Goal: Answer question/provide support

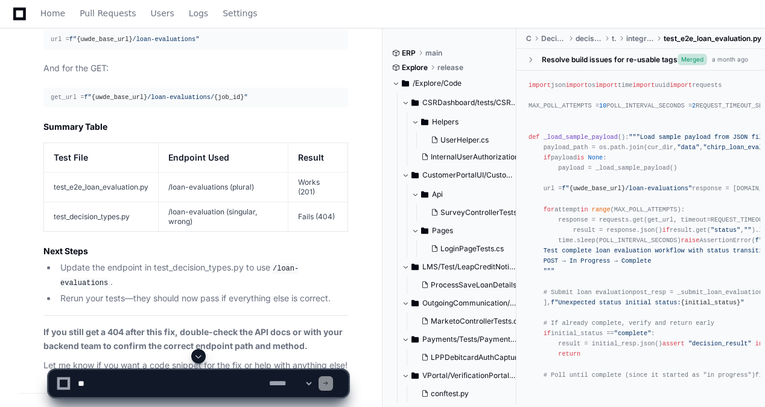
scroll to position [22763, 0]
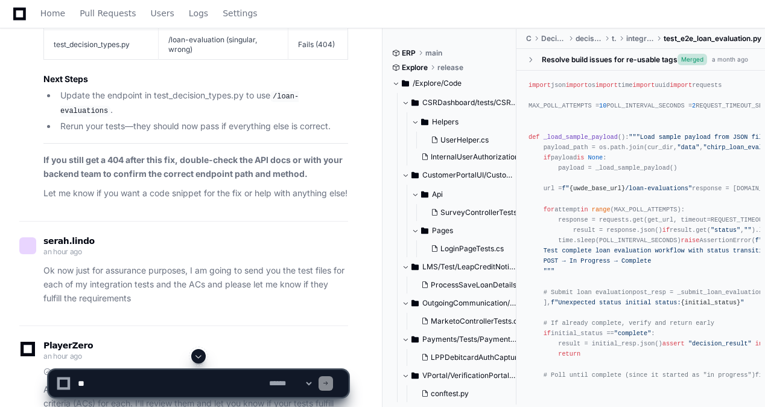
click at [196, 351] on span at bounding box center [199, 356] width 10 height 10
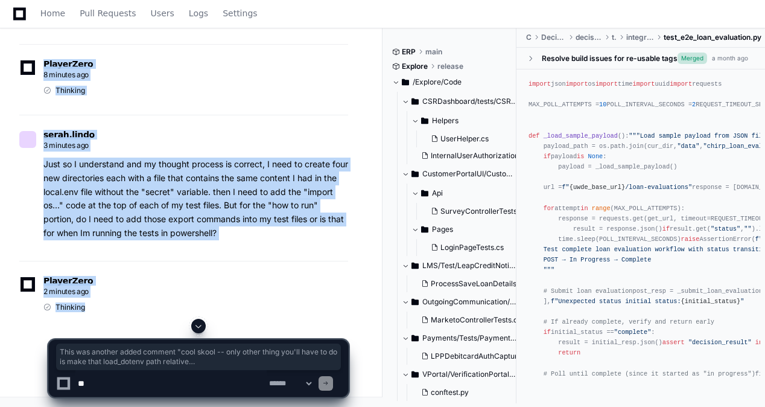
scroll to position [39777, 0]
drag, startPoint x: 44, startPoint y: 94, endPoint x: 227, endPoint y: 238, distance: 232.6
copy div "This was another added comment "cool skool -- only other thing you'll have to d…"
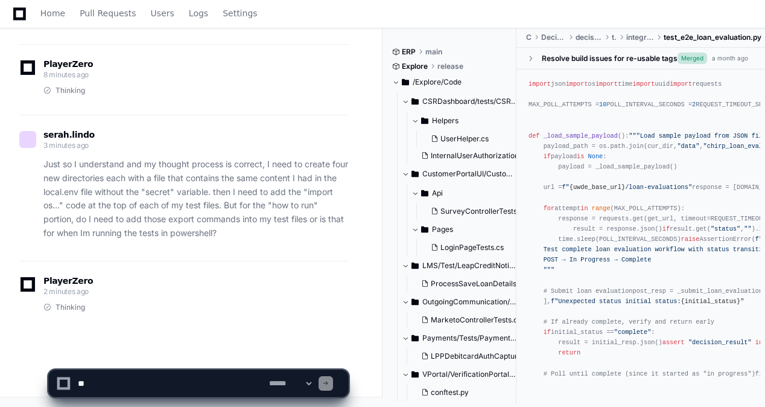
click at [256, 283] on div "PlayerZero 2 minutes ago" at bounding box center [183, 287] width 329 height 21
click at [193, 385] on textarea at bounding box center [170, 383] width 191 height 27
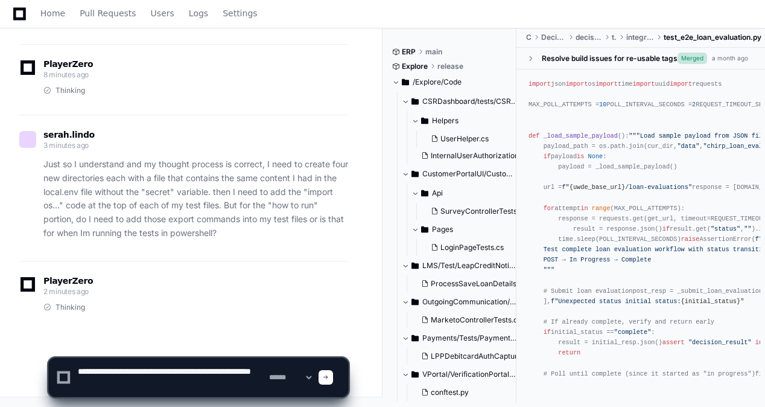
paste textarea "**********"
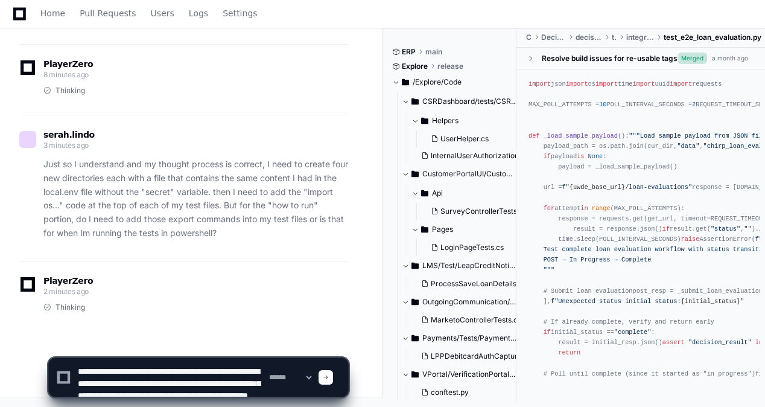
scroll to position [100, 0]
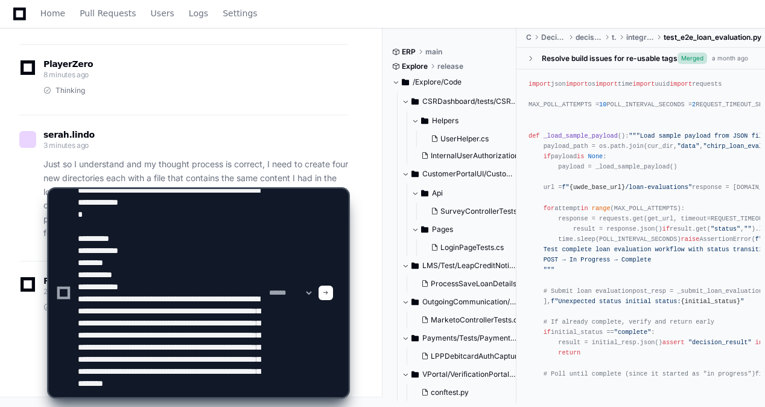
type textarea "**********"
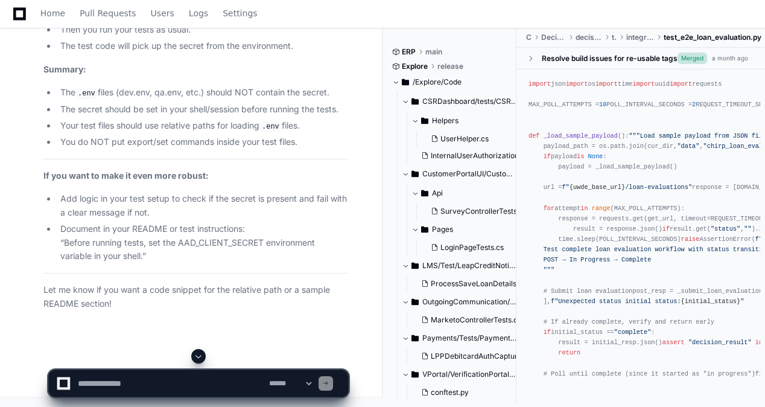
scroll to position [40987, 0]
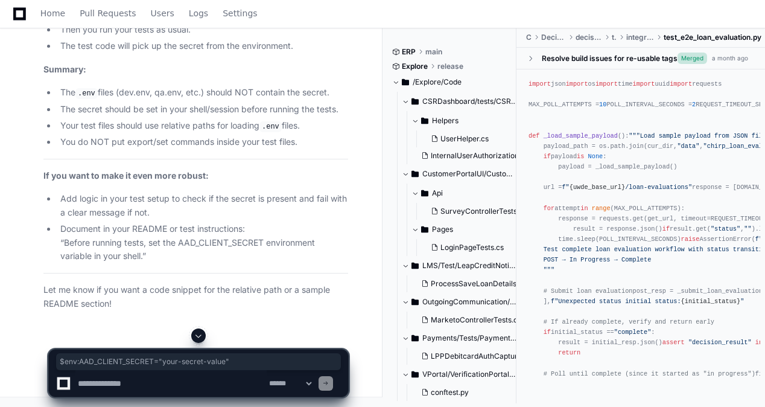
drag, startPoint x: 85, startPoint y: 126, endPoint x: 235, endPoint y: 129, distance: 149.7
copy ul "$env:AAD_CLIENT_SECRET = "your-secret-value""
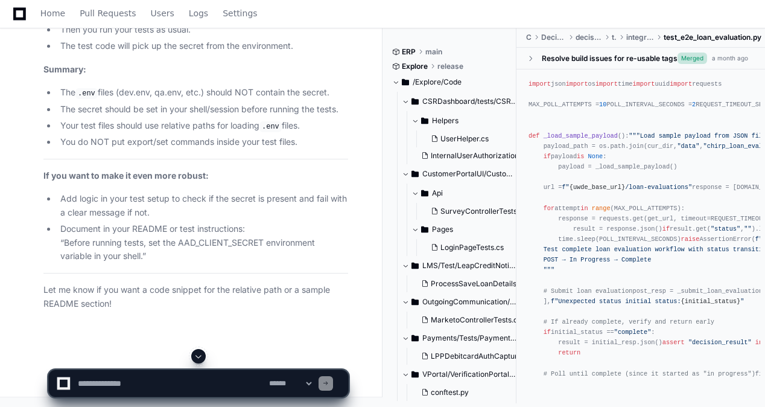
click at [155, 388] on textarea at bounding box center [170, 383] width 191 height 27
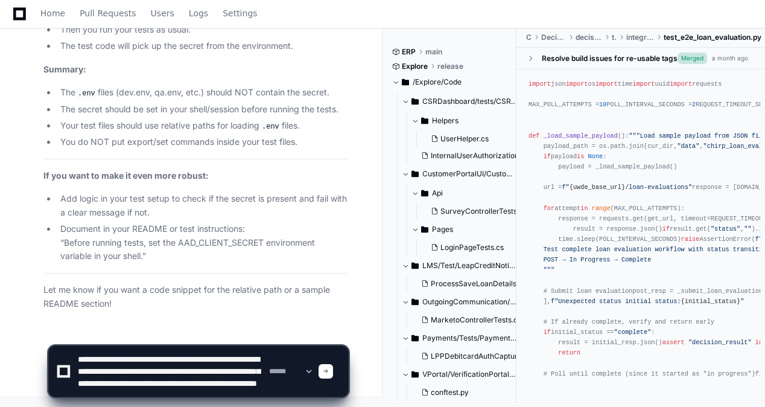
scroll to position [16, 0]
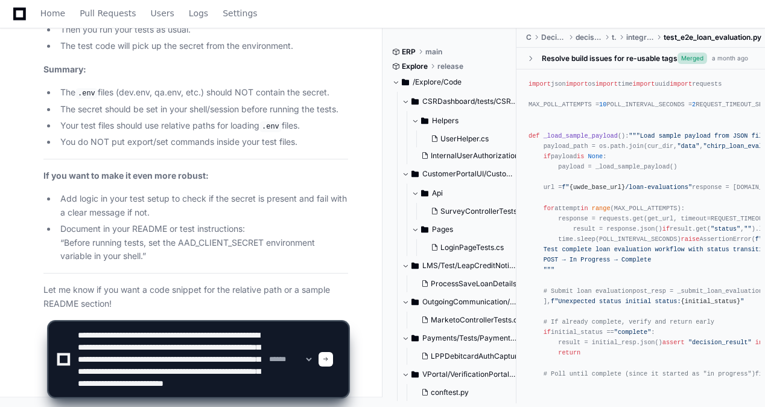
type textarea "**********"
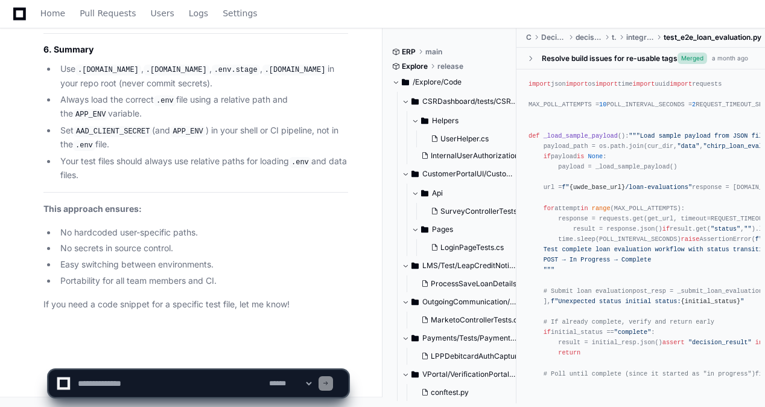
scroll to position [42689, 0]
click at [176, 392] on textarea at bounding box center [170, 383] width 191 height 27
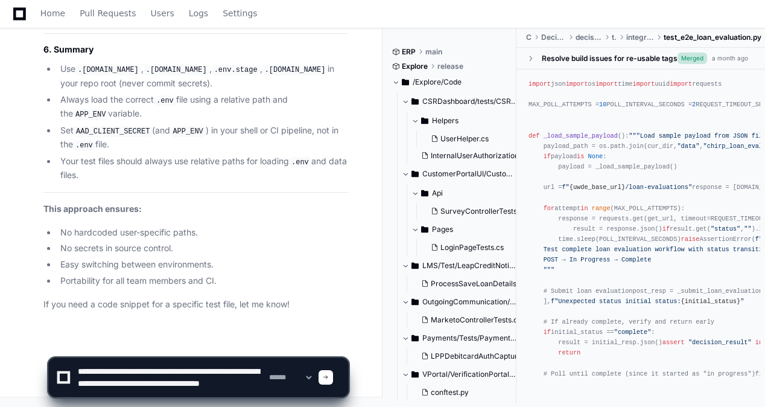
scroll to position [4, 0]
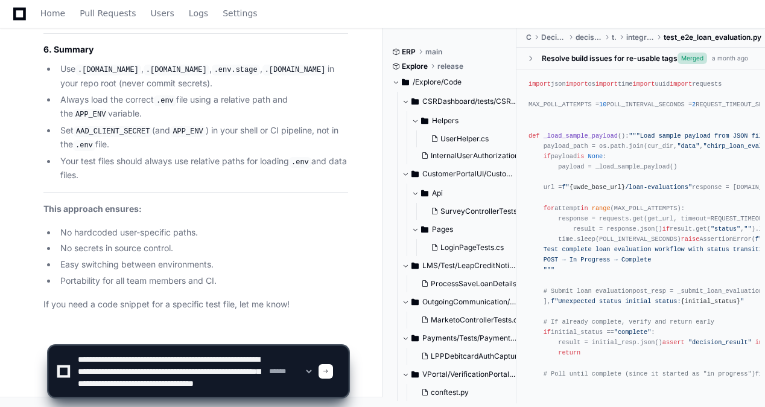
click at [155, 356] on textarea at bounding box center [170, 371] width 191 height 51
click at [154, 356] on textarea at bounding box center [170, 371] width 191 height 51
click at [153, 356] on textarea at bounding box center [170, 371] width 191 height 51
click at [245, 368] on textarea at bounding box center [170, 371] width 191 height 51
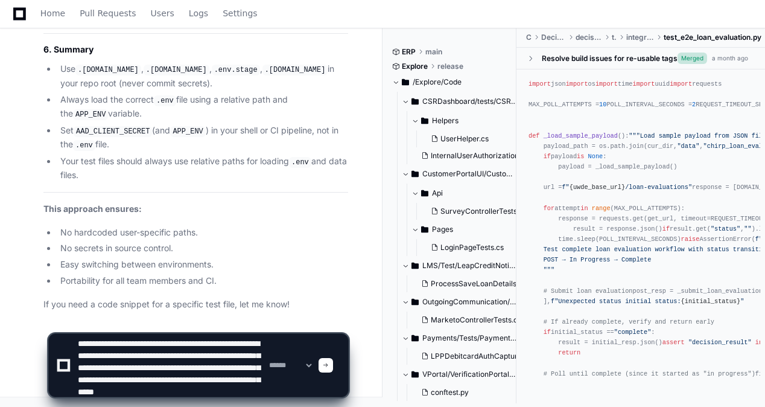
type textarea "**********"
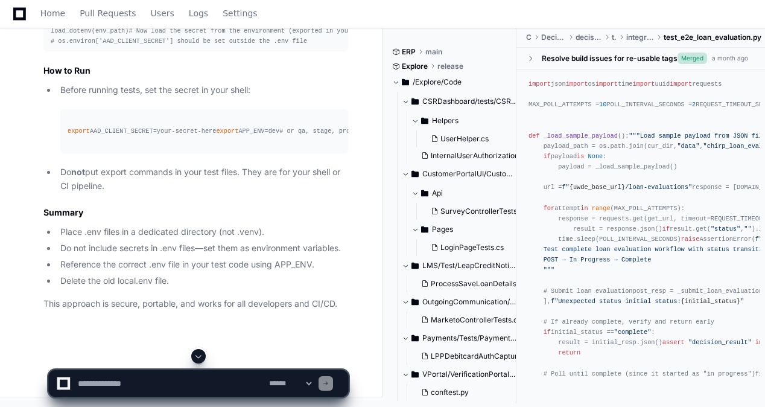
scroll to position [43962, 0]
click at [153, 382] on textarea at bounding box center [170, 383] width 191 height 27
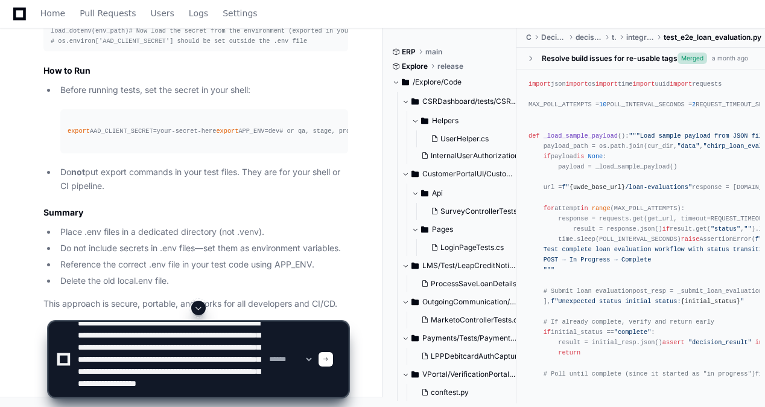
scroll to position [28, 0]
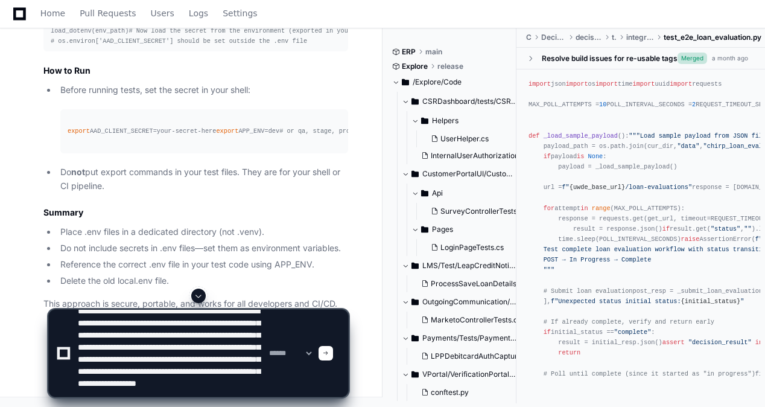
type textarea "**********"
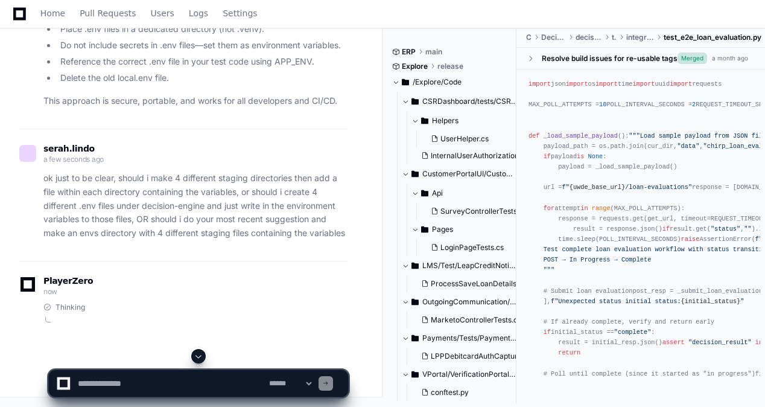
scroll to position [44159, 0]
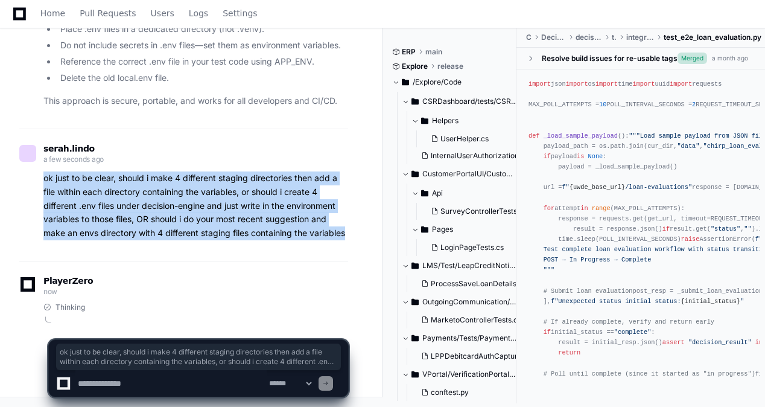
drag, startPoint x: 28, startPoint y: 177, endPoint x: 354, endPoint y: 238, distance: 331.6
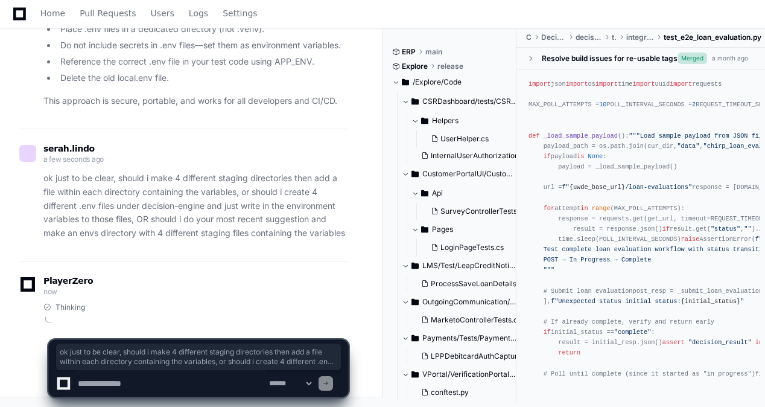
drag, startPoint x: 354, startPoint y: 238, endPoint x: 276, endPoint y: 295, distance: 96.7
click at [276, 295] on div "PlayerZero now" at bounding box center [183, 287] width 329 height 21
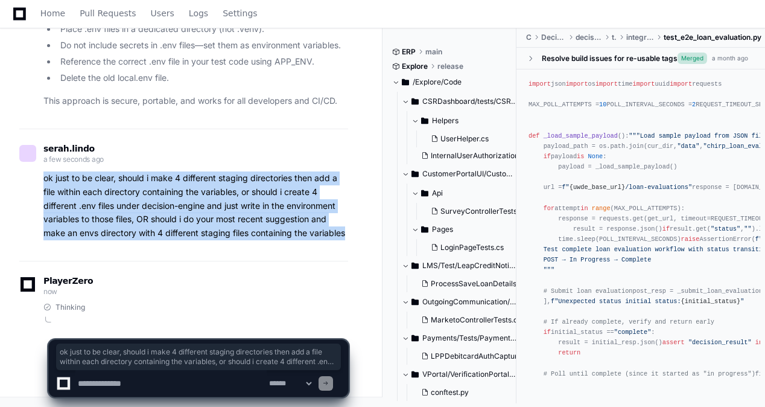
drag, startPoint x: 45, startPoint y: 179, endPoint x: 364, endPoint y: 243, distance: 325.7
copy p "ok just to be clear, should i make 4 different staging directories then add a f…"
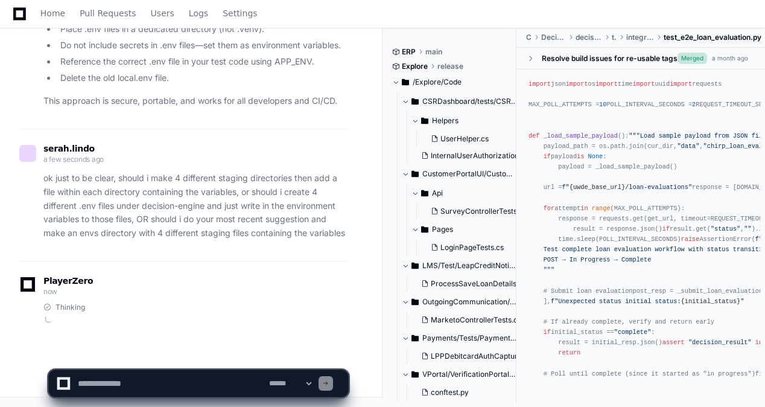
drag, startPoint x: 290, startPoint y: 272, endPoint x: 10, endPoint y: 105, distance: 326.4
click at [290, 270] on div "PlayerZero now Thinking" at bounding box center [183, 296] width 329 height 71
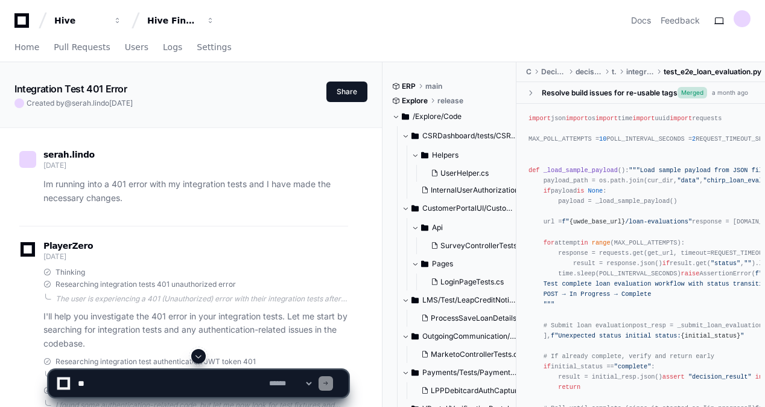
click at [199, 355] on span at bounding box center [199, 356] width 10 height 10
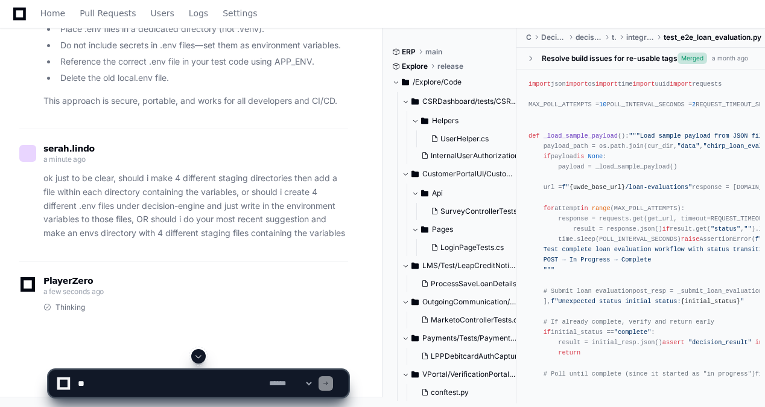
scroll to position [44159, 0]
click at [150, 383] on textarea at bounding box center [170, 383] width 191 height 27
paste textarea "**********"
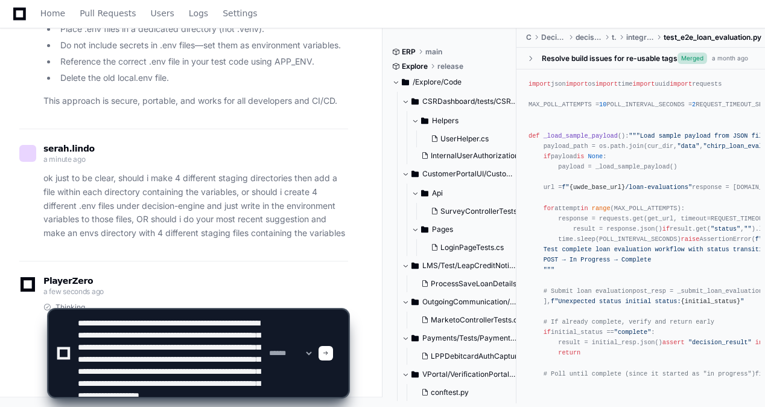
scroll to position [28, 0]
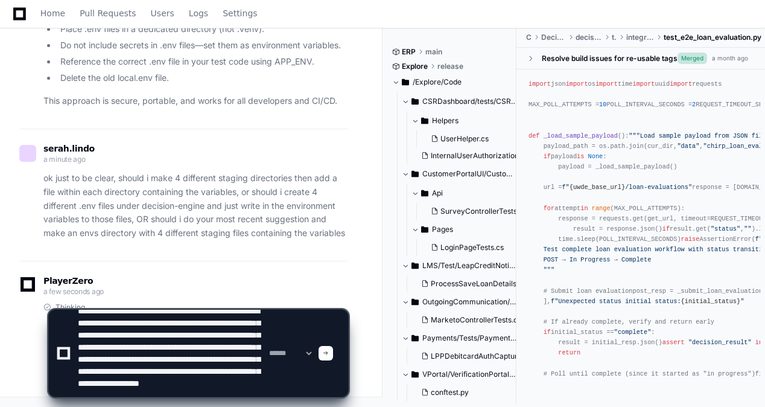
type textarea "**********"
click at [342, 354] on div "**********" at bounding box center [198, 353] width 301 height 88
click at [329, 354] on span at bounding box center [326, 353] width 6 height 6
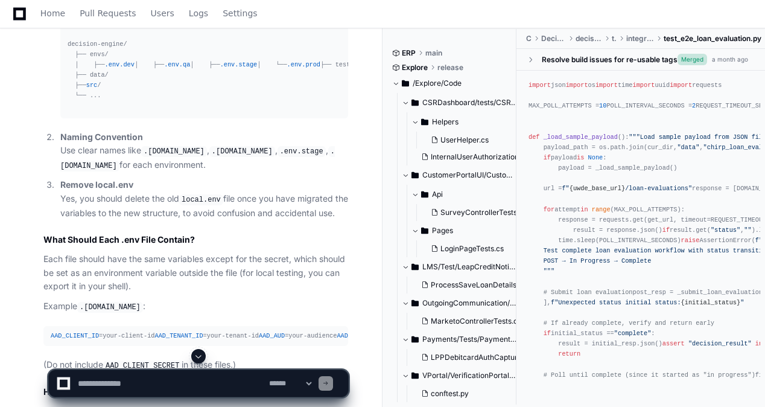
scroll to position [41692, 0]
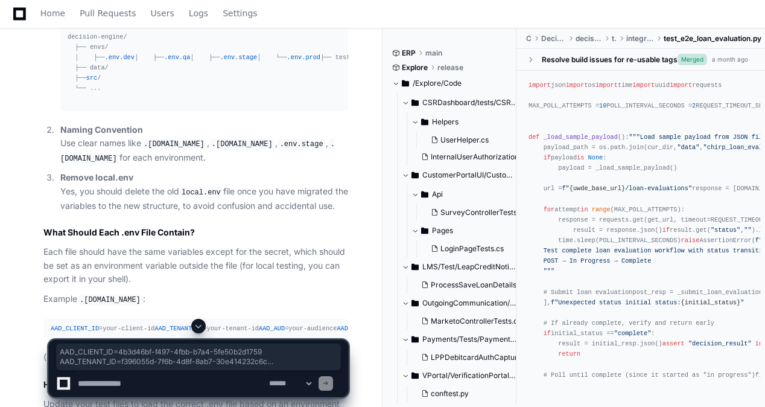
drag, startPoint x: 192, startPoint y: 303, endPoint x: 47, endPoint y: 261, distance: 150.9
copy div "AAD_CLIENT_ID = 4 b3d46bf-f497- 4 fbb-b7a4- 5 fe50b2d1759 AAD_TENANT_ID =f39605…"
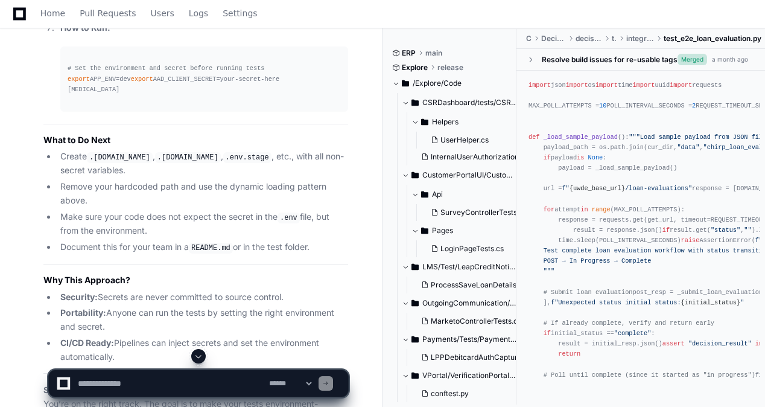
scroll to position [37829, 0]
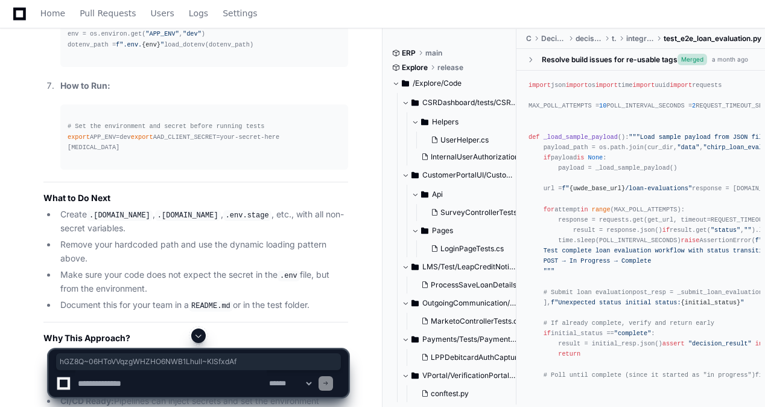
drag, startPoint x: 137, startPoint y: 281, endPoint x: 349, endPoint y: 279, distance: 211.9
drag, startPoint x: 349, startPoint y: 279, endPoint x: 327, endPoint y: 278, distance: 21.8
copy p "hGZ8Q~06HToVVqzgWHZHO6NWB1LhulI~KISfxdAf"
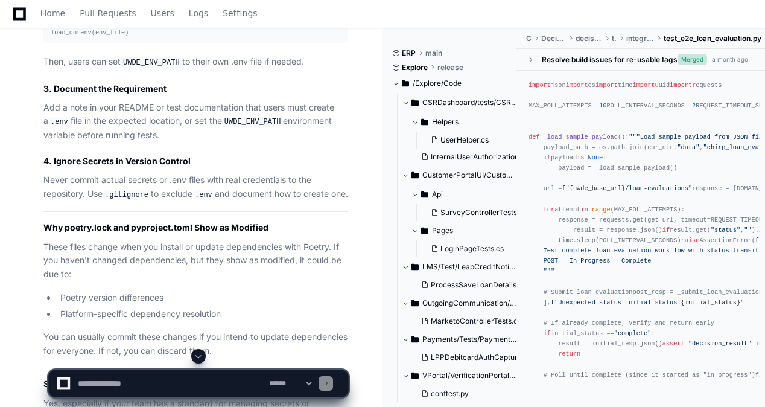
scroll to position [33302, 0]
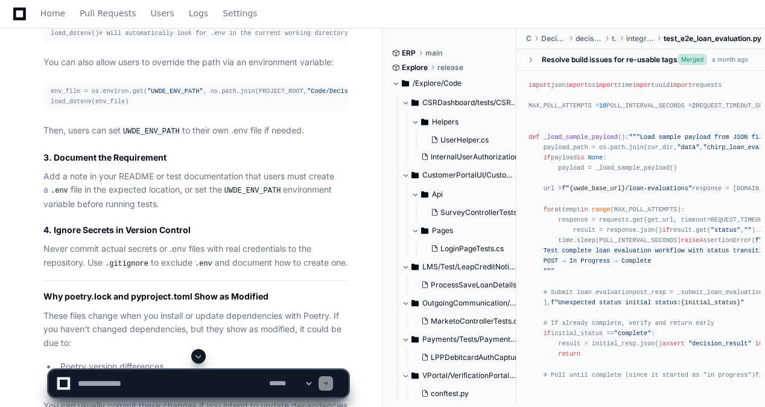
click at [200, 360] on span at bounding box center [199, 356] width 10 height 10
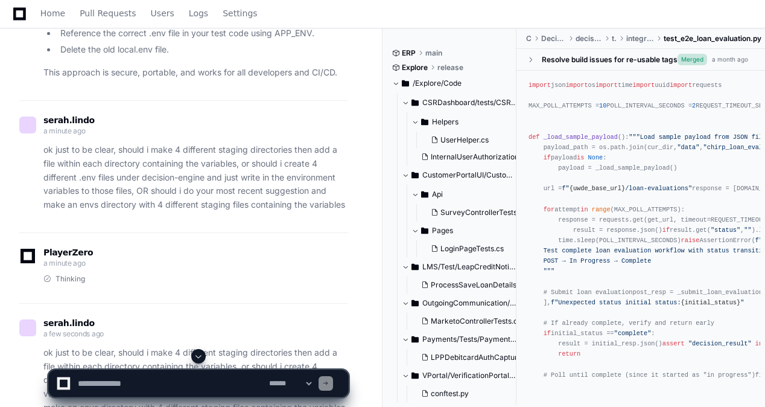
scroll to position [42296, 0]
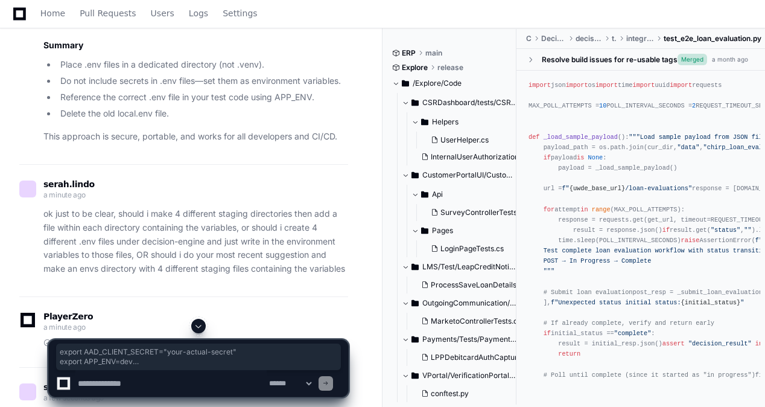
drag, startPoint x: 51, startPoint y: 163, endPoint x: 279, endPoint y: 190, distance: 229.1
copy div "export AAD_CLIENT_SECRET= "your-actual-secret" export APP_ENV=dev pytest tests/…"
drag, startPoint x: 51, startPoint y: 81, endPoint x: 255, endPoint y: 103, distance: 205.3
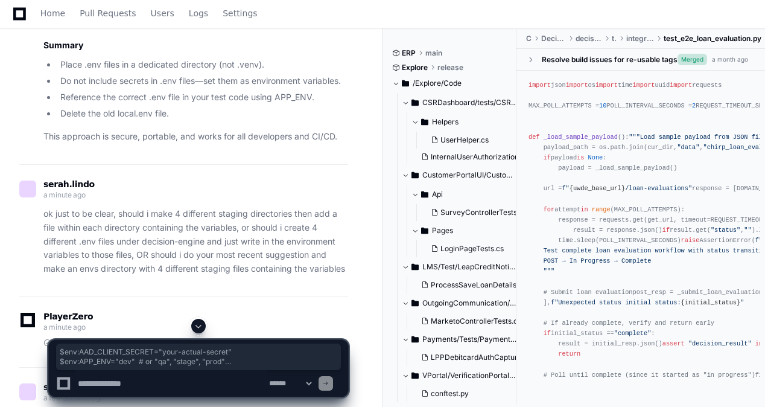
copy div "$env:AAD_CLIENT_SECRET = "your-actual-secret" $env:APP_ENV = "dev" # or "qa", "…"
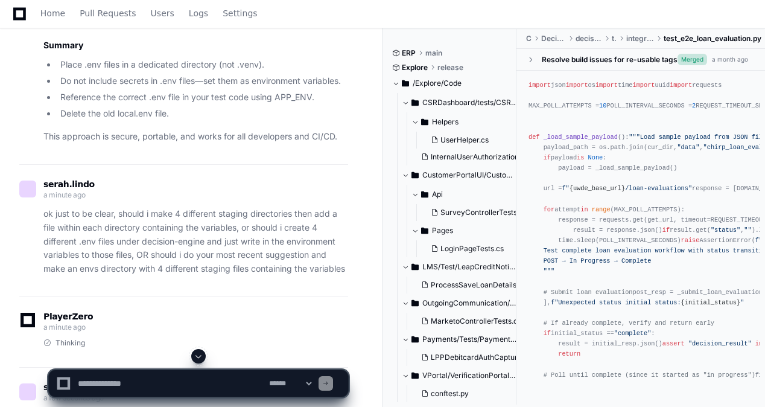
click at [209, 377] on textarea at bounding box center [170, 383] width 191 height 27
paste textarea "**********"
type textarea "**********"
click at [199, 357] on span at bounding box center [199, 356] width 10 height 10
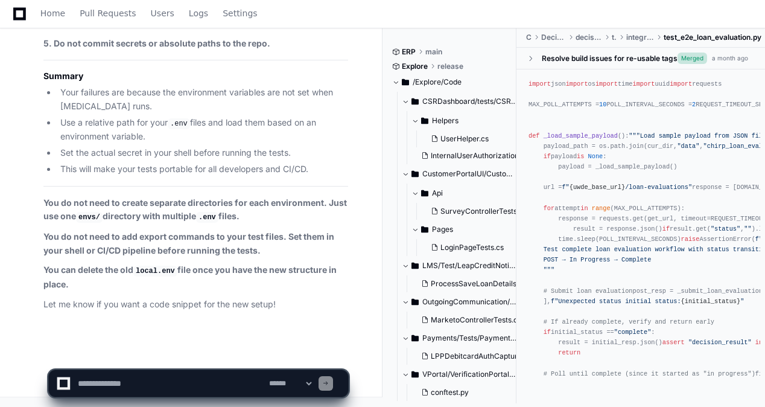
scroll to position [50135, 0]
click at [174, 385] on textarea at bounding box center [170, 383] width 191 height 27
click at [232, 380] on textarea at bounding box center [170, 383] width 191 height 27
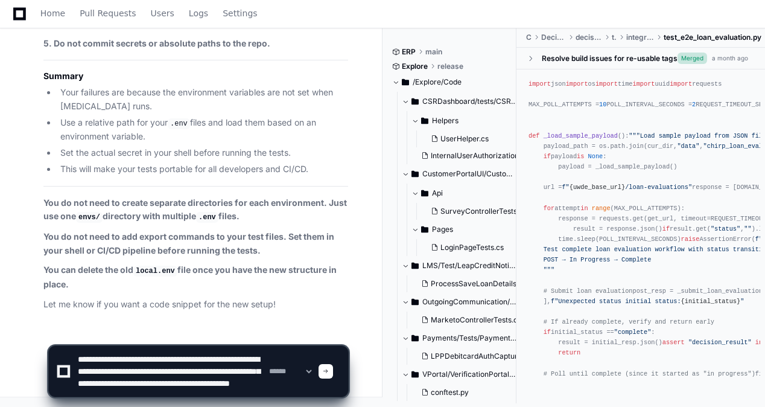
scroll to position [16, 0]
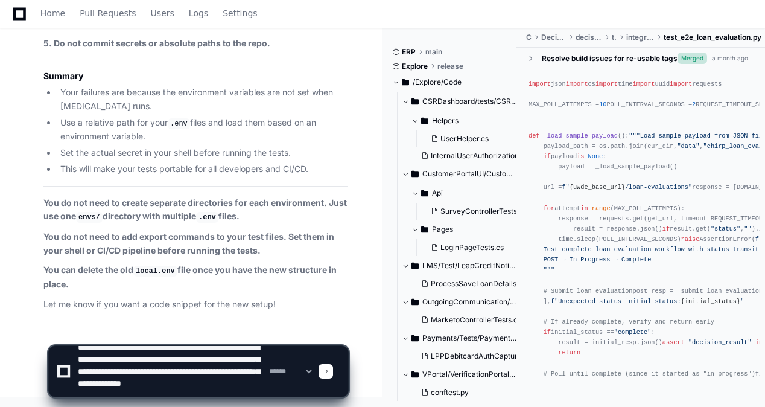
type textarea "**********"
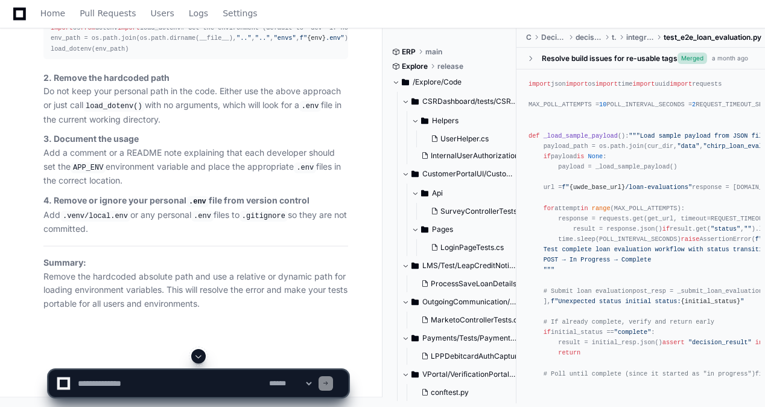
scroll to position [50735, 0]
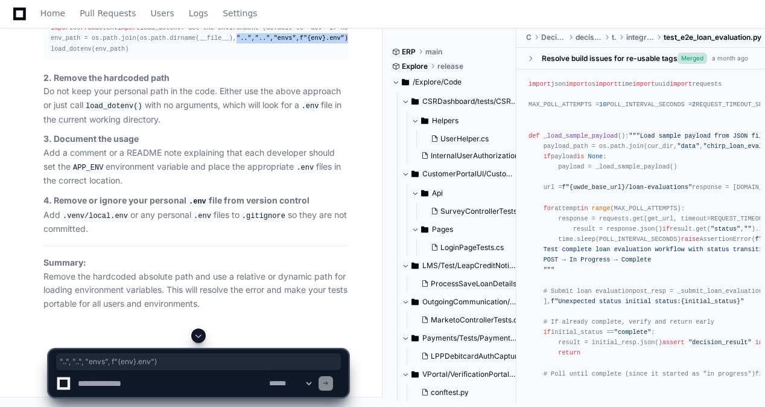
drag, startPoint x: 223, startPoint y: 161, endPoint x: 341, endPoint y: 164, distance: 118.4
click at [341, 54] on div "import os from dotenv import load_dotenv # Get the environment (default to "dev…" at bounding box center [196, 38] width 290 height 31
copy div "".." , ".." , "envs" , f" {env} .env" )"
click at [296, 127] on p "2. Remove the hardcoded path Do not keep your personal path in the code. Either…" at bounding box center [195, 99] width 305 height 56
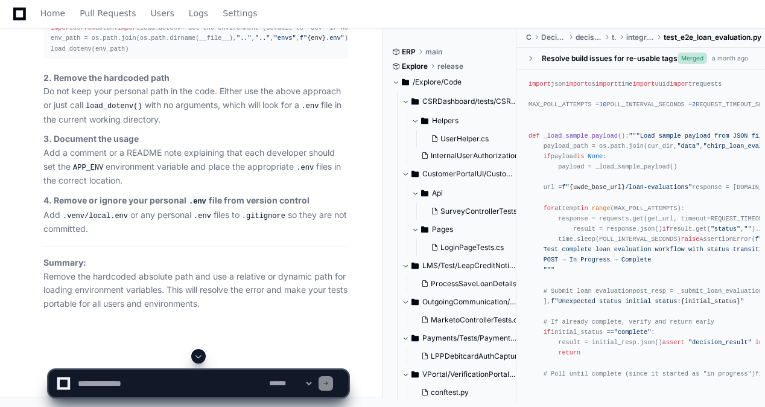
click at [194, 391] on textarea at bounding box center [170, 383] width 191 height 27
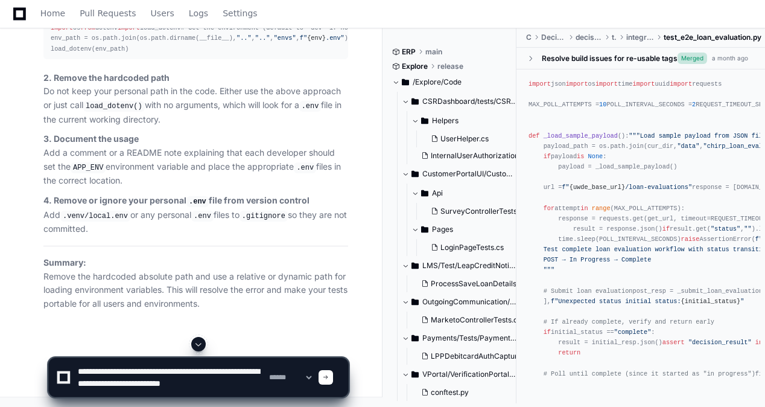
click at [80, 371] on textarea at bounding box center [170, 377] width 191 height 39
paste textarea "**********"
type textarea "**********"
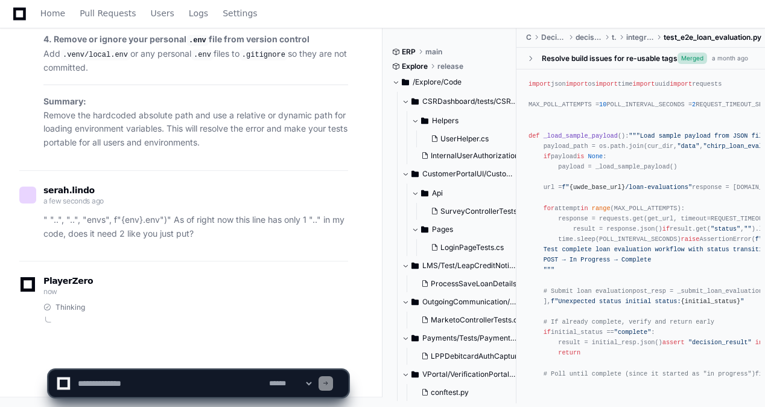
scroll to position [51012, 0]
click at [212, 385] on textarea at bounding box center [170, 383] width 191 height 27
type textarea "**********"
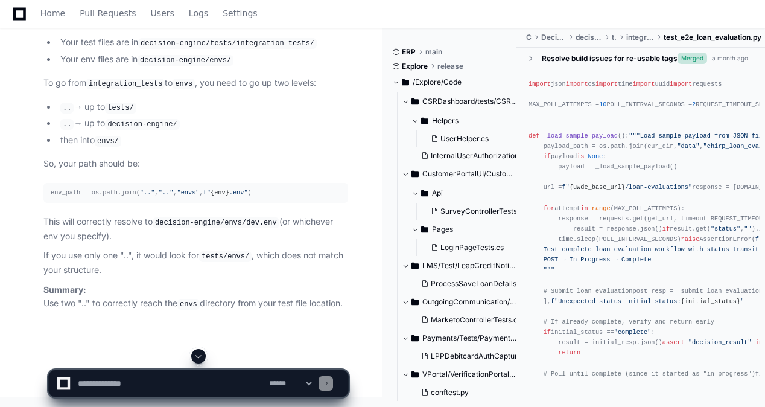
scroll to position [51607, 0]
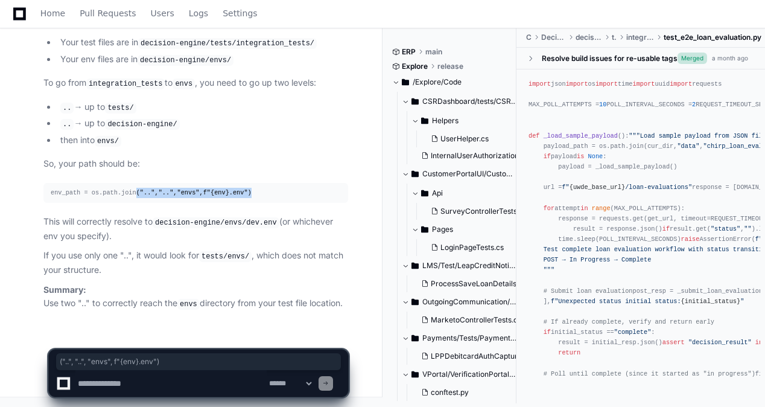
drag, startPoint x: 130, startPoint y: 196, endPoint x: 250, endPoint y: 193, distance: 120.1
click at [250, 193] on div "env_path = os.path.join( ".." , ".." , "envs" , f" {env} .env" )" at bounding box center [196, 193] width 290 height 10
copy div "( ".." , ".." , "envs" , f" {env} .env" )"
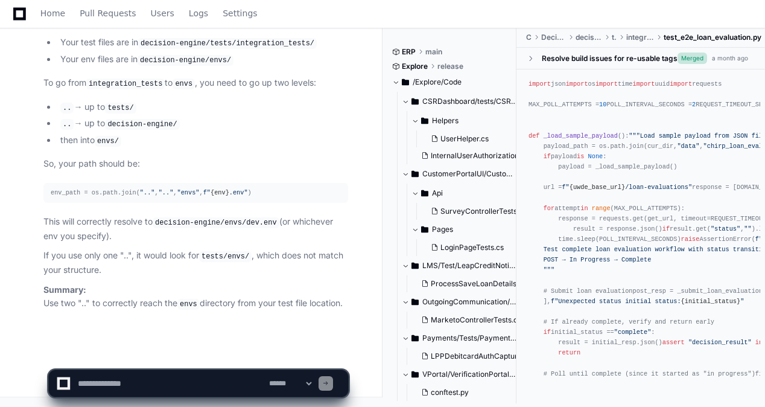
click at [205, 257] on code "tests/envs/" at bounding box center [225, 256] width 53 height 11
click at [191, 380] on textarea at bounding box center [170, 383] width 191 height 27
click at [182, 375] on textarea at bounding box center [170, 383] width 191 height 27
paste textarea "**********"
type textarea "**********"
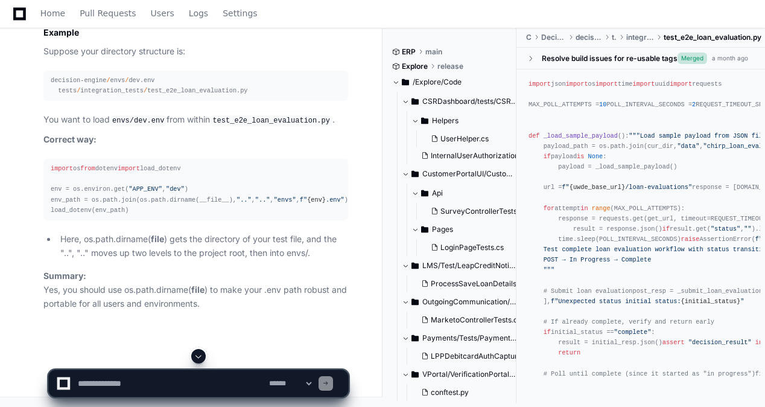
scroll to position [52218, 0]
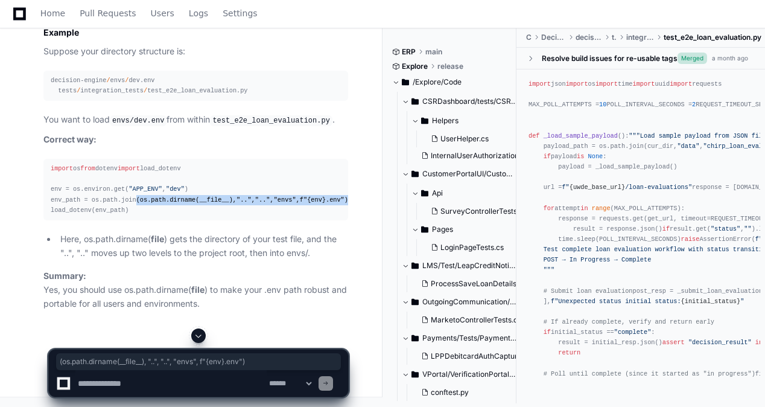
drag, startPoint x: 128, startPoint y: 261, endPoint x: 337, endPoint y: 261, distance: 209.5
click at [337, 216] on div "import os from dotenv import load_dotenv env = os.environ.get( "APP_ENV" , "dev…" at bounding box center [196, 190] width 290 height 52
copy div "(os.path.dirname(__file__), ".." , ".." , "envs" , f" {env} .env" )"
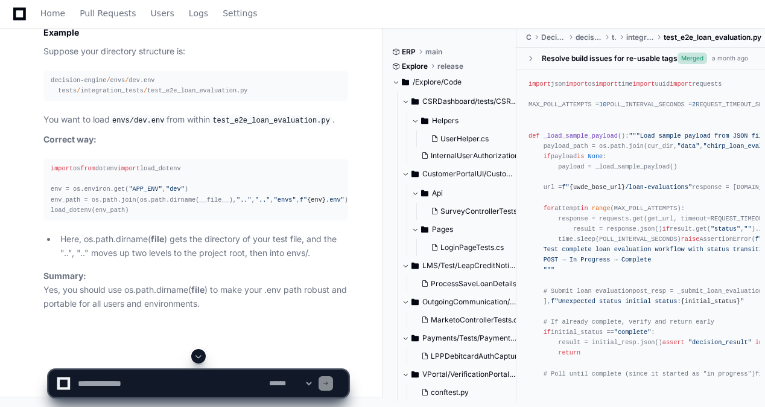
click at [337, 260] on li "Here, os.path.dirname( file ) gets the directory of your test file, and the "..…" at bounding box center [203, 246] width 292 height 28
click at [130, 377] on textarea at bounding box center [170, 383] width 191 height 27
paste textarea "**********"
type textarea "**********"
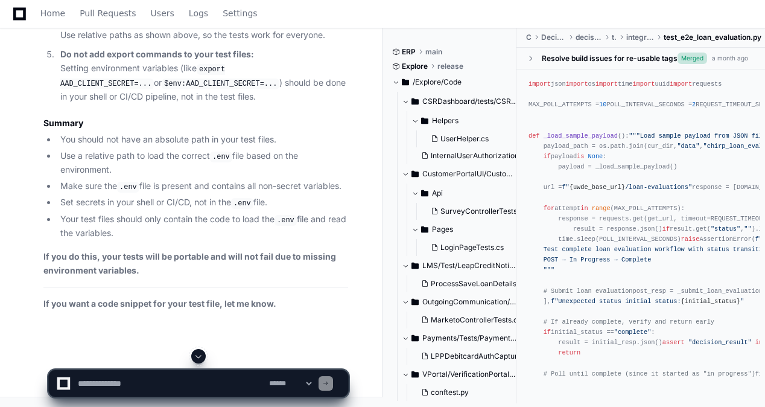
scroll to position [54275, 0]
click at [138, 386] on textarea at bounding box center [170, 383] width 191 height 27
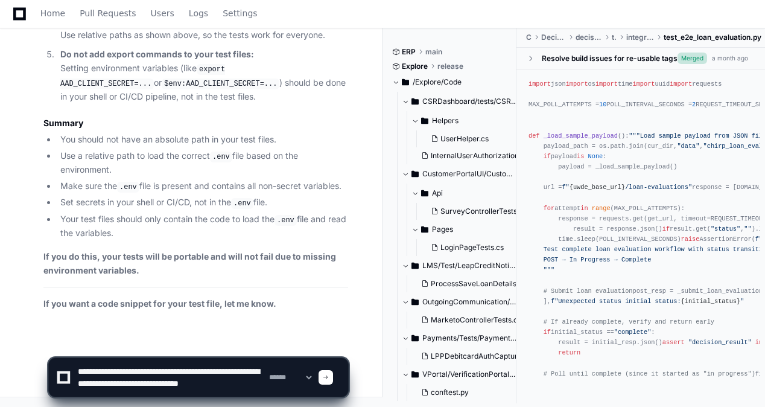
scroll to position [4, 0]
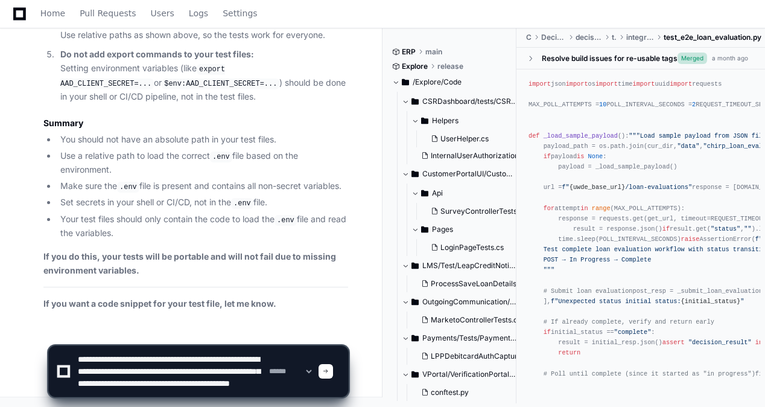
type textarea "**********"
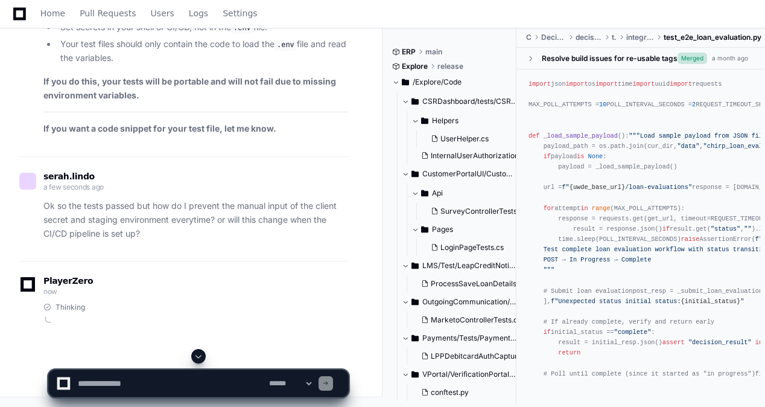
scroll to position [54444, 0]
click at [177, 402] on div "**********" at bounding box center [198, 378] width 301 height 58
click at [177, 391] on textarea at bounding box center [170, 383] width 191 height 27
type textarea "*********"
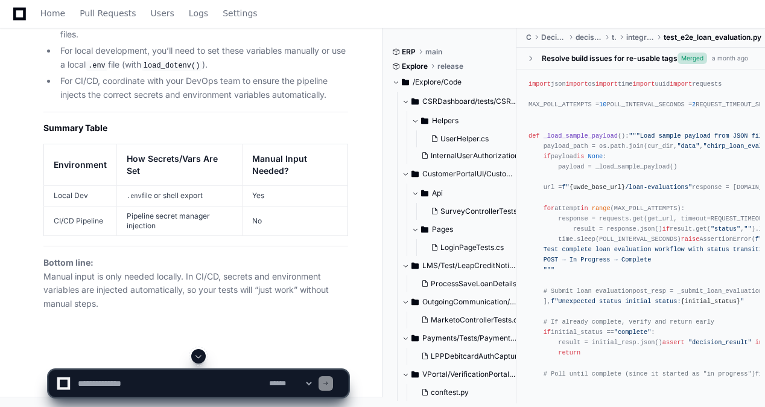
scroll to position [55273, 0]
click at [170, 385] on textarea at bounding box center [170, 383] width 191 height 27
type textarea "*"
click at [111, 371] on div "**********" at bounding box center [198, 383] width 301 height 28
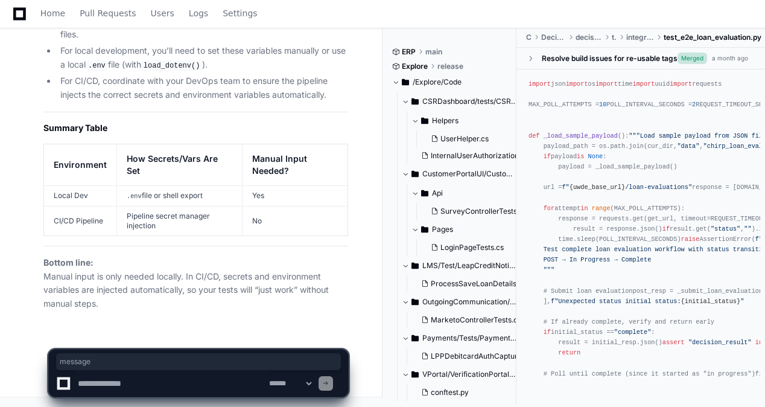
click at [103, 376] on textarea at bounding box center [170, 383] width 191 height 27
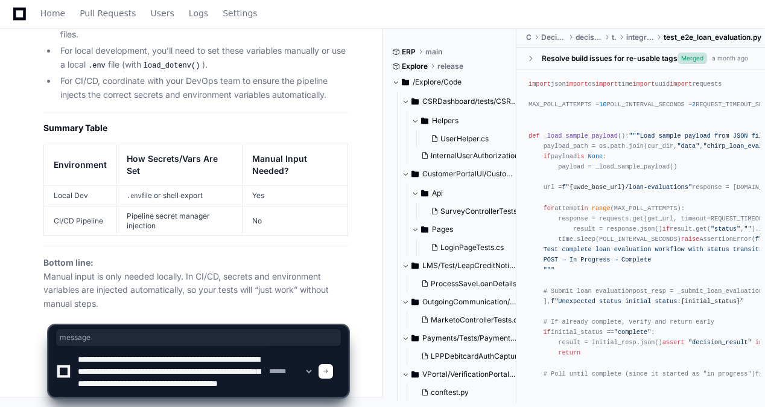
scroll to position [16, 0]
click at [146, 351] on textarea at bounding box center [170, 371] width 191 height 51
click at [151, 368] on textarea at bounding box center [170, 371] width 191 height 51
click at [197, 389] on textarea at bounding box center [170, 371] width 191 height 51
click at [185, 380] on textarea at bounding box center [170, 371] width 191 height 51
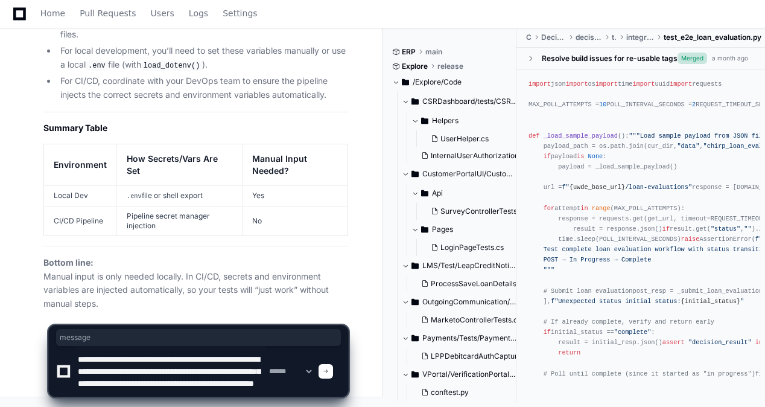
click at [213, 388] on textarea at bounding box center [170, 371] width 191 height 51
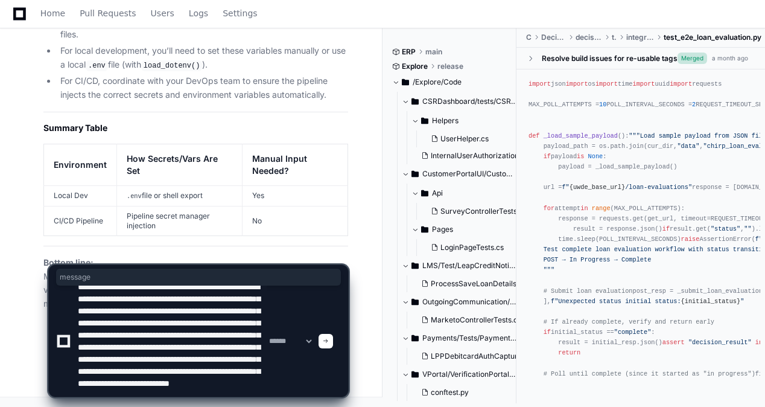
scroll to position [52, 0]
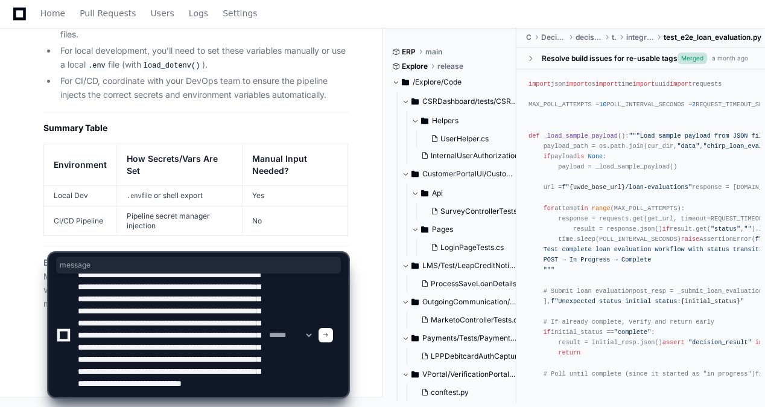
click at [192, 354] on textarea at bounding box center [170, 334] width 191 height 123
click at [241, 320] on textarea at bounding box center [170, 334] width 191 height 123
paste textarea "**********"
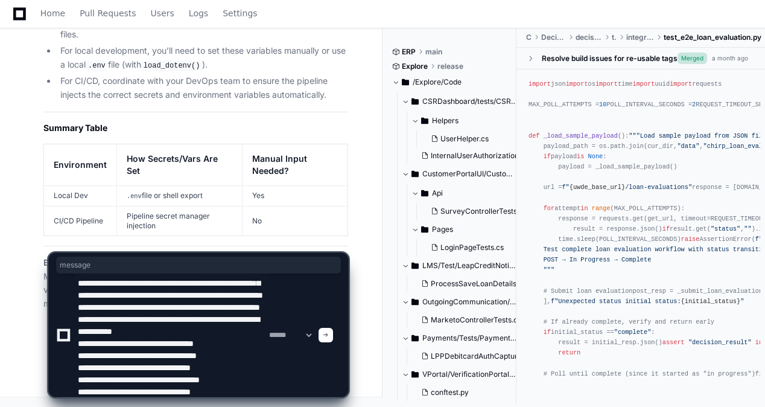
scroll to position [109, 0]
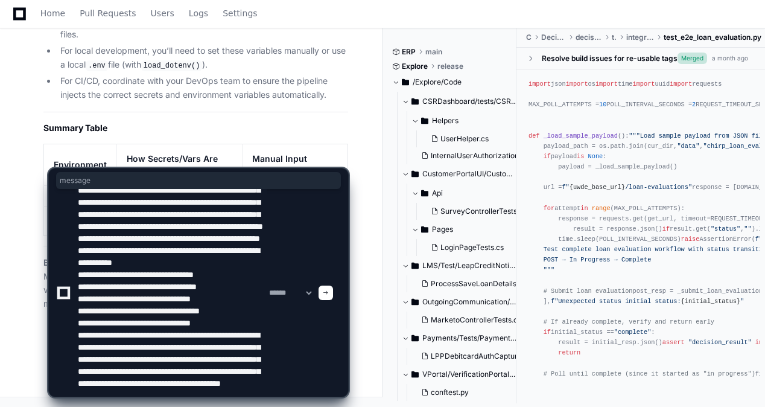
type textarea "**********"
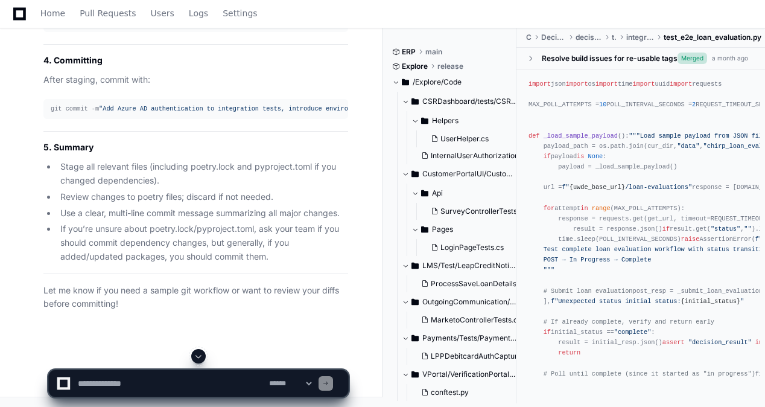
scroll to position [56072, 0]
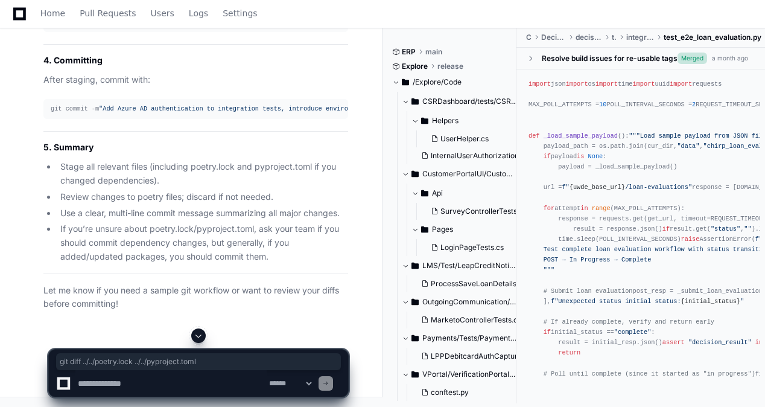
drag, startPoint x: 315, startPoint y: 161, endPoint x: 211, endPoint y: 176, distance: 104.8
copy code "git diff ../../poetry.lock ../../pyproject.toml"
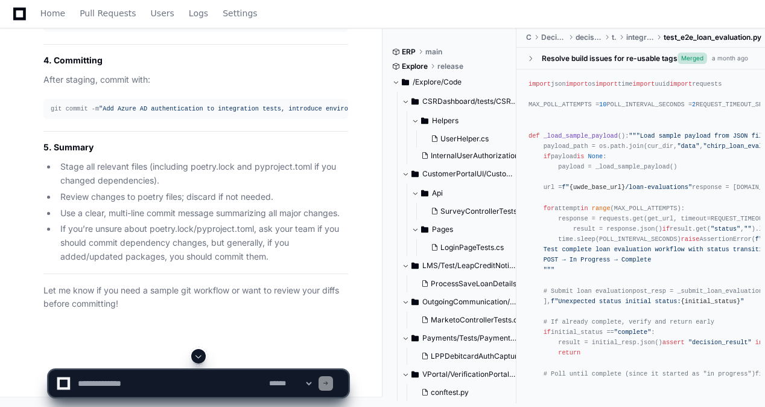
drag, startPoint x: 51, startPoint y: 129, endPoint x: 17, endPoint y: 130, distance: 33.9
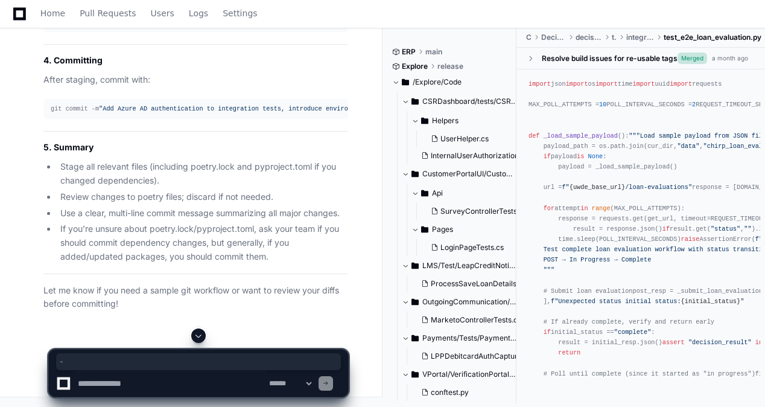
drag, startPoint x: 56, startPoint y: 145, endPoint x: 20, endPoint y: 148, distance: 35.7
drag, startPoint x: 20, startPoint y: 148, endPoint x: 54, endPoint y: 156, distance: 34.7
drag, startPoint x: 54, startPoint y: 156, endPoint x: 24, endPoint y: 158, distance: 30.3
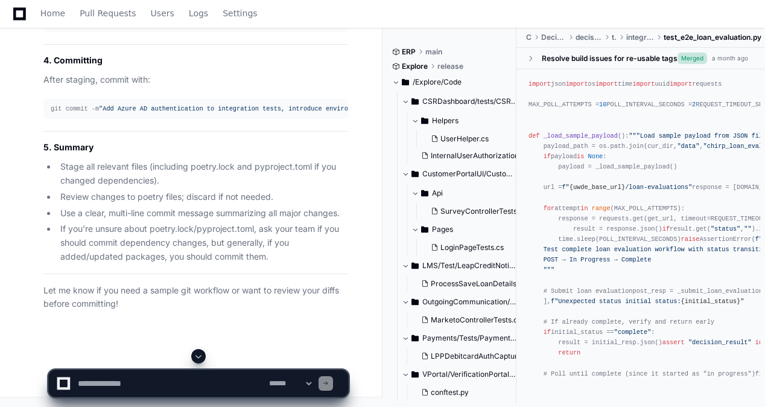
drag, startPoint x: 24, startPoint y: 158, endPoint x: 58, endPoint y: 167, distance: 35.4
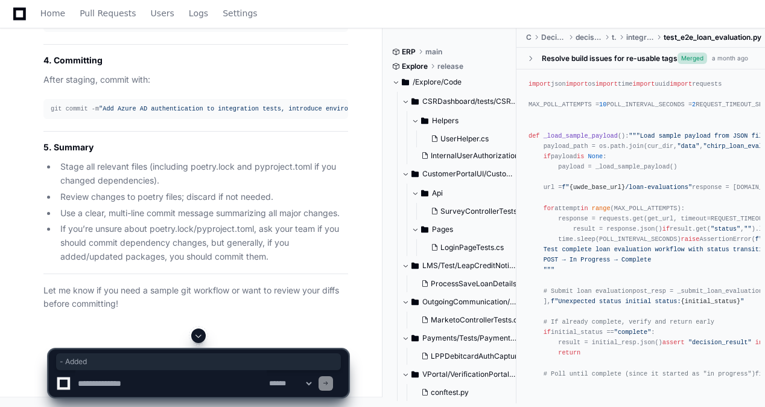
drag, startPoint x: 58, startPoint y: 167, endPoint x: 48, endPoint y: 164, distance: 10.0
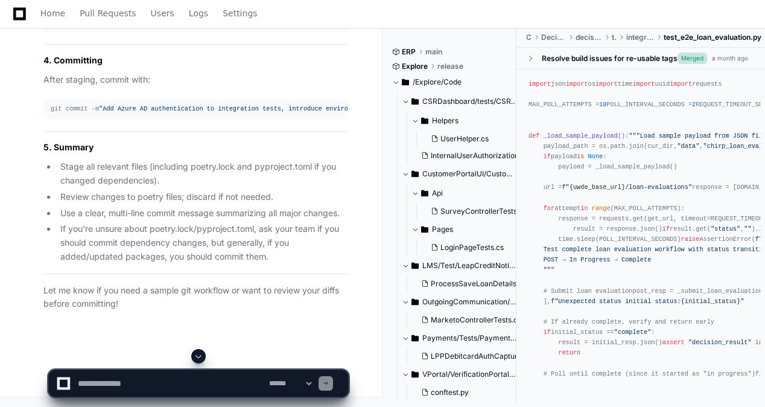
drag, startPoint x: 48, startPoint y: 164, endPoint x: 64, endPoint y: 175, distance: 19.1
drag, startPoint x: 49, startPoint y: 229, endPoint x: -14, endPoint y: 211, distance: 65.8
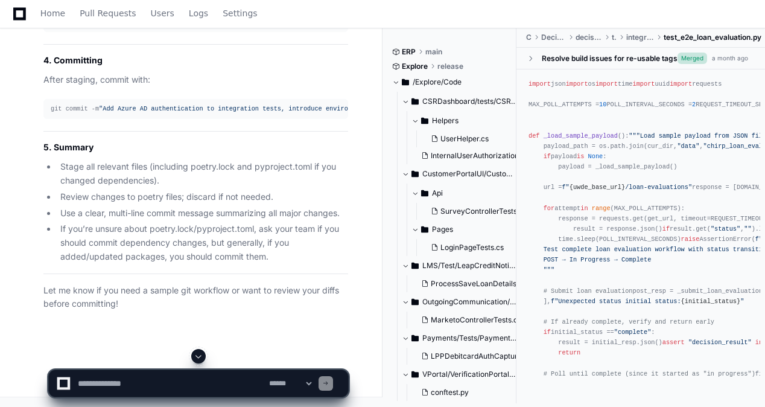
click at [134, 386] on textarea at bounding box center [170, 383] width 191 height 27
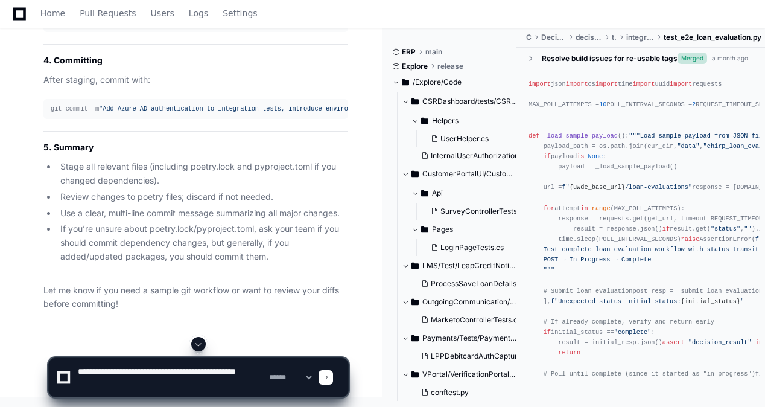
paste textarea "**********"
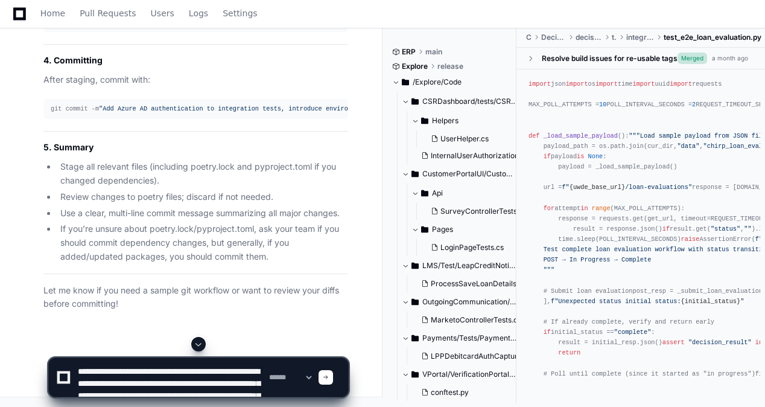
scroll to position [378, 0]
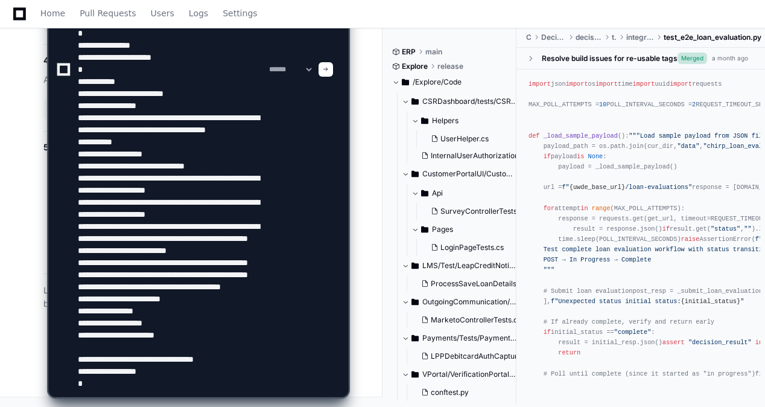
type textarea "**********"
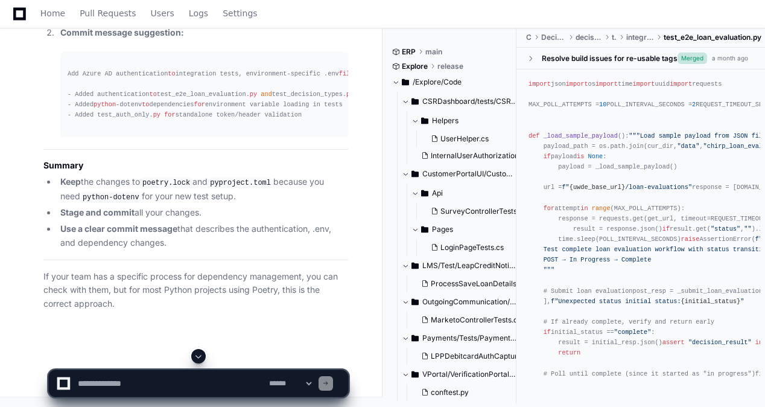
scroll to position [58048, 0]
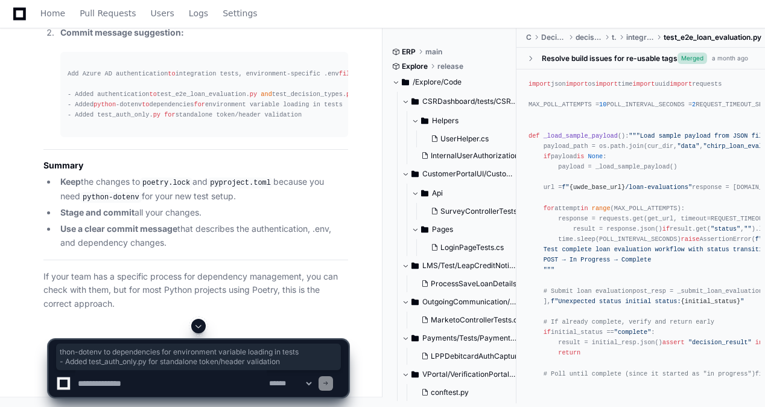
drag, startPoint x: 295, startPoint y: 295, endPoint x: 95, endPoint y: 284, distance: 200.1
click at [95, 121] on div "Add Azure AD authentication to integration tests, environment-specific .env fil…" at bounding box center [204, 95] width 273 height 52
drag, startPoint x: 95, startPoint y: 284, endPoint x: 80, endPoint y: 277, distance: 15.9
click at [80, 121] on div "Add Azure AD authentication to integration tests, environment-specific .env fil…" at bounding box center [204, 95] width 273 height 52
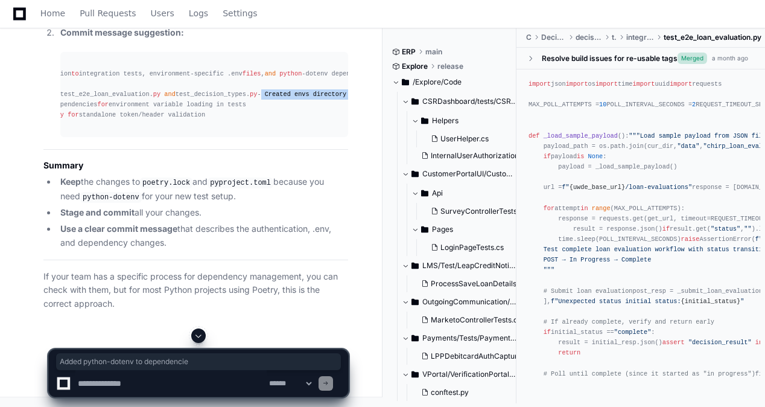
scroll to position [0, 0]
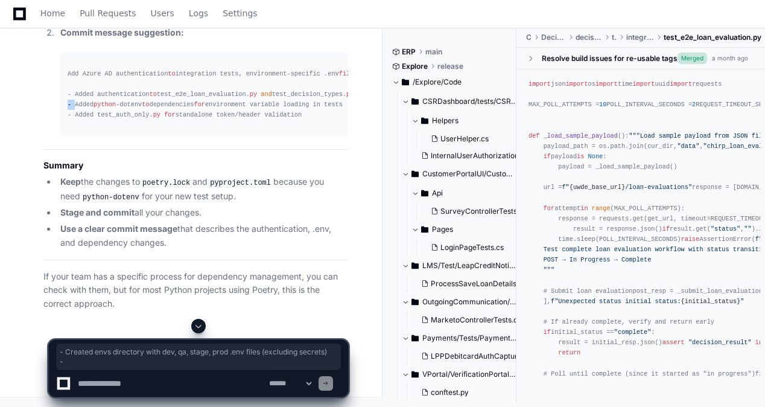
drag, startPoint x: 72, startPoint y: 288, endPoint x: 36, endPoint y: 281, distance: 37.5
drag, startPoint x: 36, startPoint y: 281, endPoint x: 53, endPoint y: 286, distance: 17.8
click at [53, 138] on ol "Stage all relevant changes: git add ../../envs/dev.env ../../envs/prod.env ../.…" at bounding box center [195, 19] width 305 height 238
click at [71, 121] on div "Add Azure AD authentication to integration tests, environment-specific .env fil…" at bounding box center [204, 95] width 273 height 52
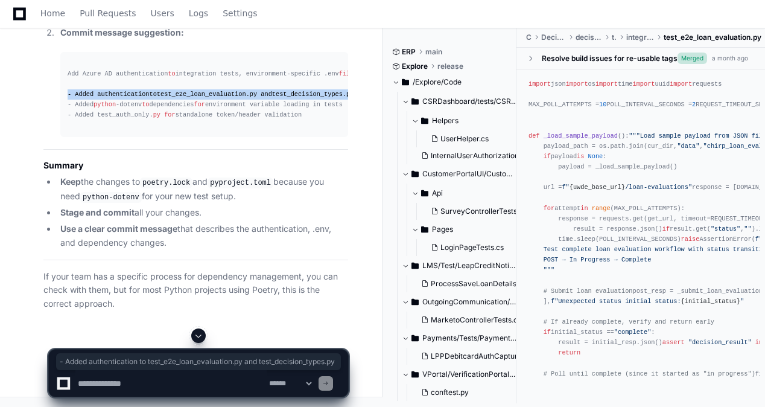
drag, startPoint x: 68, startPoint y: 275, endPoint x: 49, endPoint y: 270, distance: 19.3
click at [49, 138] on ol "Stage all relevant changes: git add ../../envs/dev.env ../../envs/prod.env ../.…" at bounding box center [195, 19] width 305 height 238
drag, startPoint x: 49, startPoint y: 270, endPoint x: 53, endPoint y: 281, distance: 10.7
click at [53, 138] on ol "Stage all relevant changes: git add ../../envs/dev.env ../../envs/prod.env ../.…" at bounding box center [195, 19] width 305 height 238
click at [78, 121] on div "Add Azure AD authentication to integration tests, environment-specific .env fil…" at bounding box center [204, 95] width 273 height 52
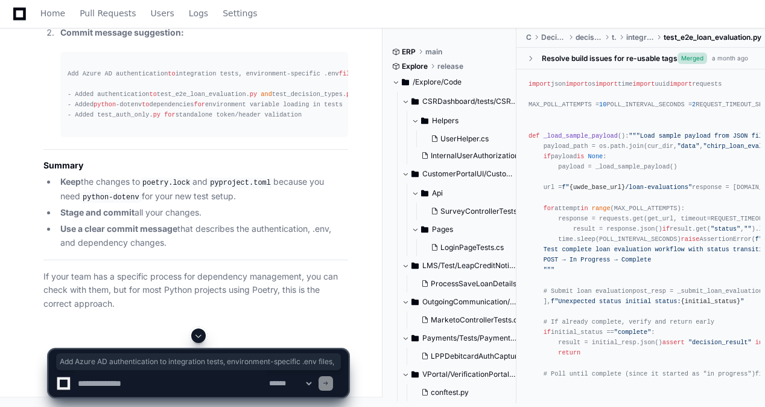
scroll to position [0, 97]
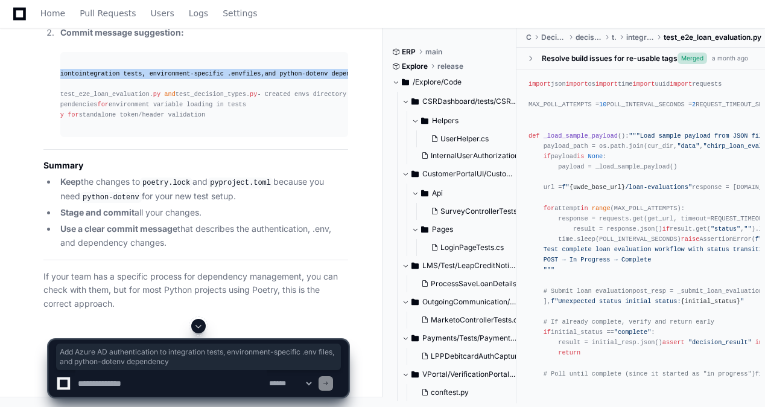
drag, startPoint x: 65, startPoint y: 247, endPoint x: 354, endPoint y: 244, distance: 289.2
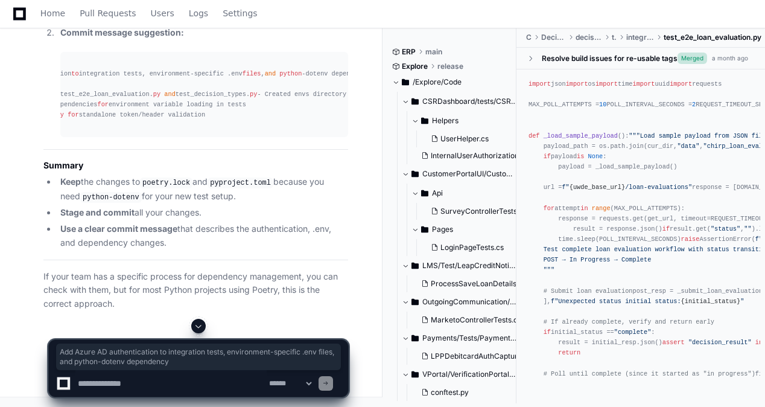
drag, startPoint x: 354, startPoint y: 244, endPoint x: 318, endPoint y: 264, distance: 41.6
click at [321, 138] on pre "Add Azure AD authentication to integration tests, environment-specific .env fil…" at bounding box center [204, 95] width 288 height 86
drag, startPoint x: 51, startPoint y: 139, endPoint x: 356, endPoint y: 141, distance: 305.4
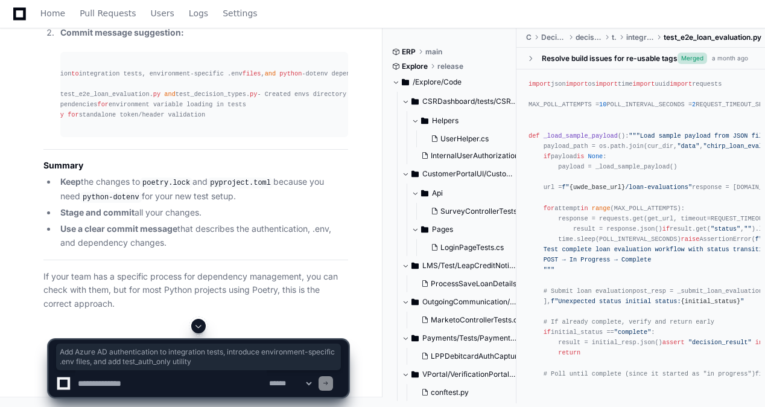
drag, startPoint x: 356, startPoint y: 141, endPoint x: 298, endPoint y: 186, distance: 73.2
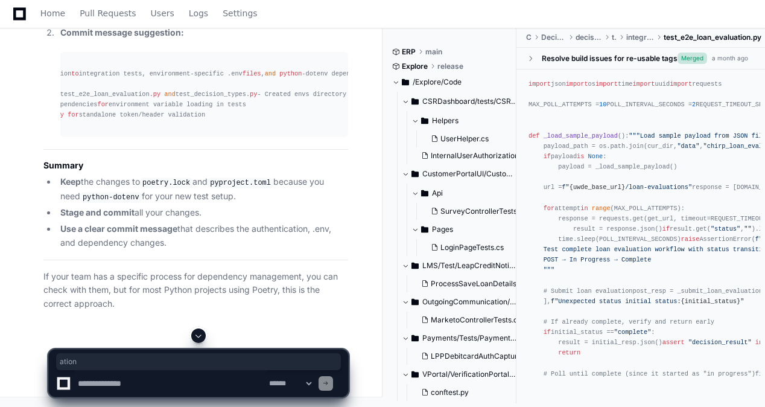
scroll to position [0, 0]
drag, startPoint x: 72, startPoint y: 134, endPoint x: 15, endPoint y: 138, distance: 56.9
drag, startPoint x: 15, startPoint y: 138, endPoint x: 35, endPoint y: 147, distance: 21.9
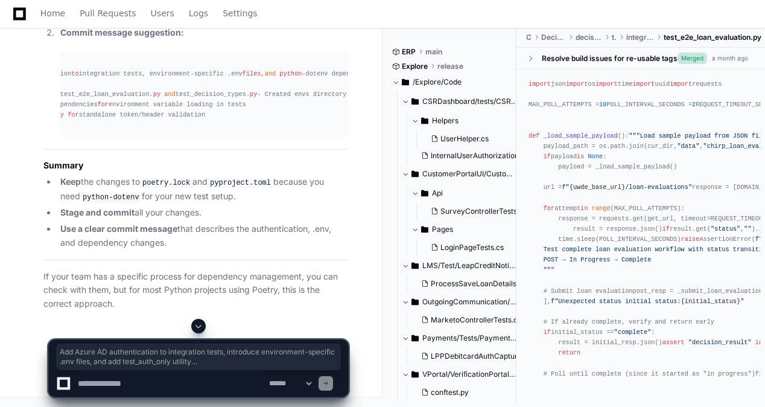
scroll to position [0, 121]
drag, startPoint x: 52, startPoint y: 136, endPoint x: 138, endPoint y: 174, distance: 93.8
copy div "Add Azure AD authentication to integration tests, introduce environment-specifi…"
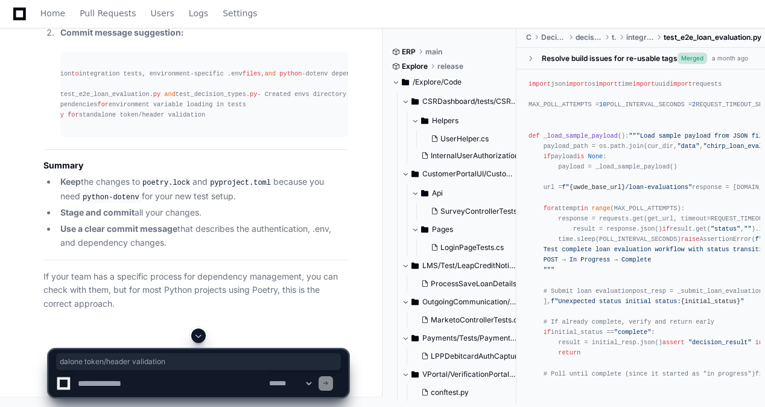
scroll to position [0, 0]
drag, startPoint x: 224, startPoint y: 237, endPoint x: 4, endPoint y: 236, distance: 220.3
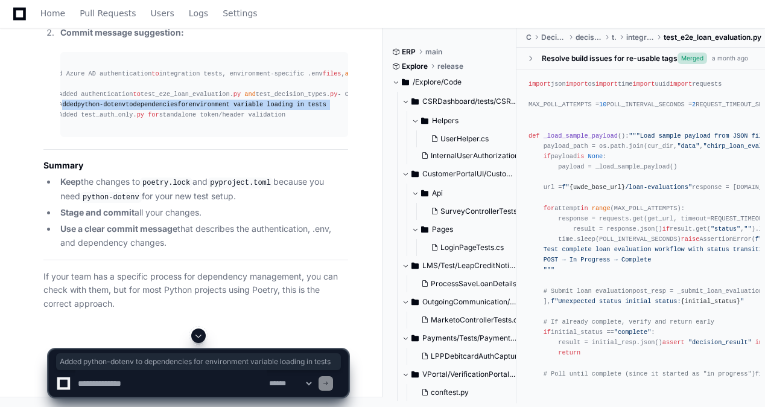
scroll to position [0, 20]
drag, startPoint x: 74, startPoint y: 226, endPoint x: 319, endPoint y: 230, distance: 245.1
click at [319, 121] on div "Add Azure AD authentication to integration tests, environment-specific .env fil…" at bounding box center [184, 95] width 273 height 52
copy div "Added python -dotenv to dependencies for environment variable loading in tests"
click at [293, 138] on pre "Add Azure AD authentication to integration tests, environment-specific .env fil…" at bounding box center [204, 95] width 288 height 86
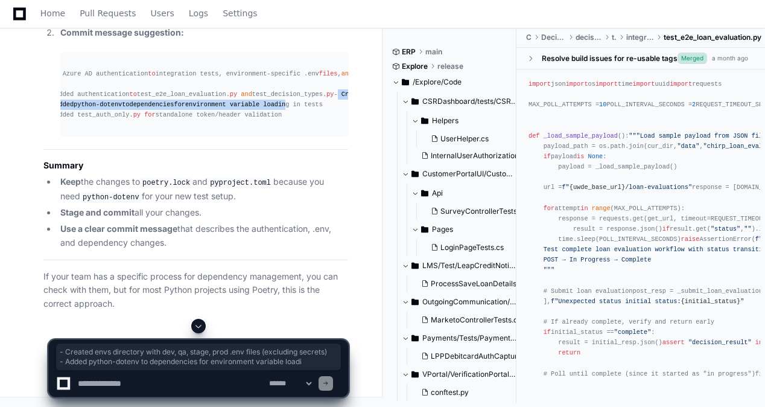
scroll to position [0, 0]
drag, startPoint x: 279, startPoint y: 225, endPoint x: 43, endPoint y: 221, distance: 236.1
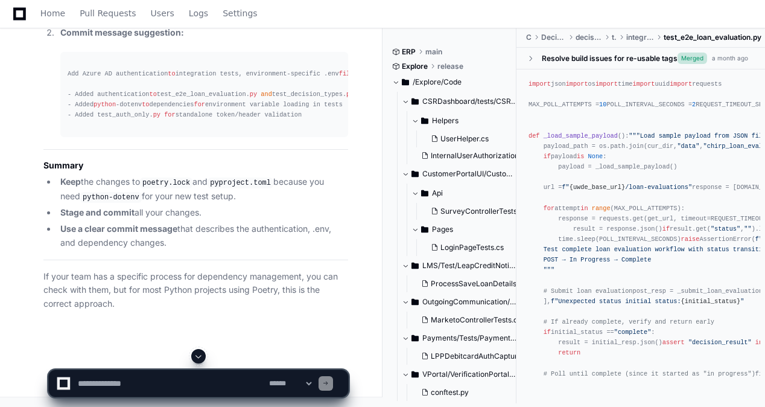
drag, startPoint x: 43, startPoint y: 221, endPoint x: 94, endPoint y: 267, distance: 68.8
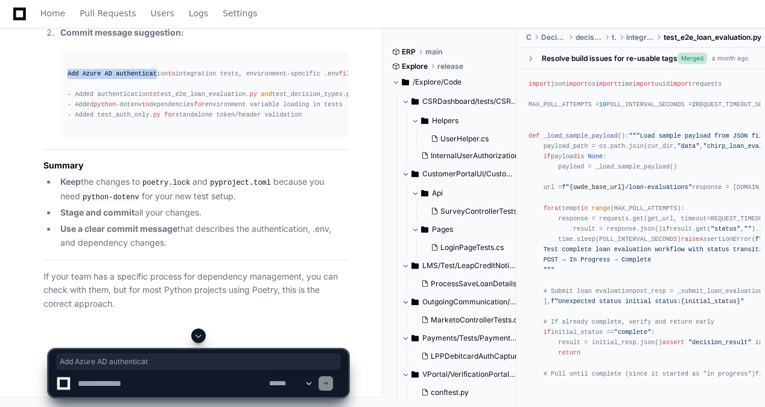
drag, startPoint x: 150, startPoint y: 184, endPoint x: -15, endPoint y: 181, distance: 164.8
click at [167, 121] on div "Add Azure AD authentication to integration tests, environment-specific .env fil…" at bounding box center [204, 95] width 273 height 52
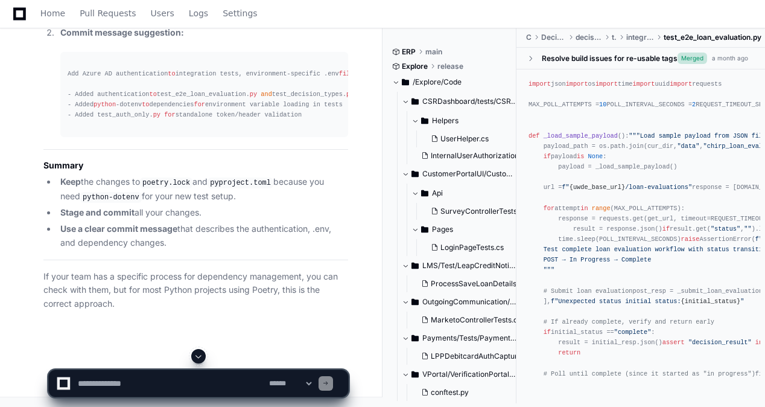
scroll to position [56237, 0]
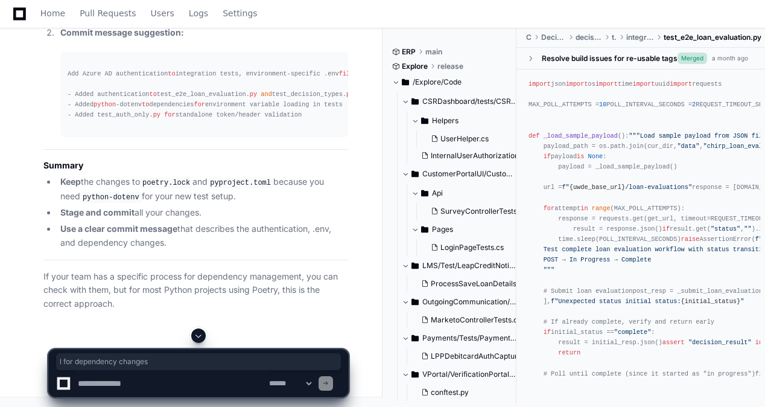
scroll to position [0, 0]
drag, startPoint x: 153, startPoint y: 249, endPoint x: -19, endPoint y: 253, distance: 172.1
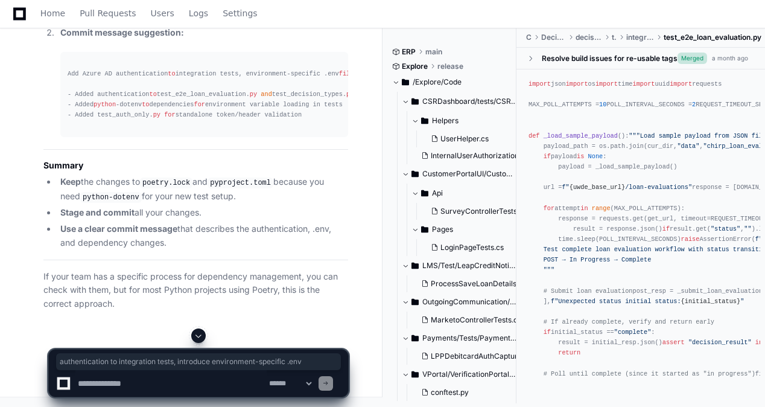
scroll to position [0, 121]
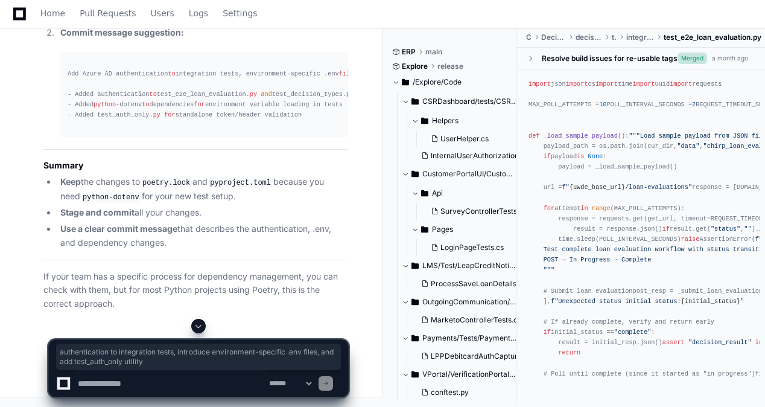
drag, startPoint x: 93, startPoint y: 201, endPoint x: 52, endPoint y: 209, distance: 41.8
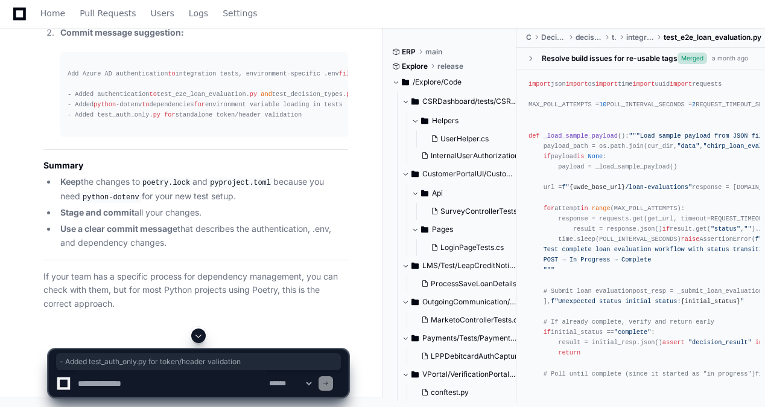
drag, startPoint x: 126, startPoint y: 238, endPoint x: 19, endPoint y: 234, distance: 106.3
drag, startPoint x: 19, startPoint y: 234, endPoint x: 122, endPoint y: 257, distance: 105.0
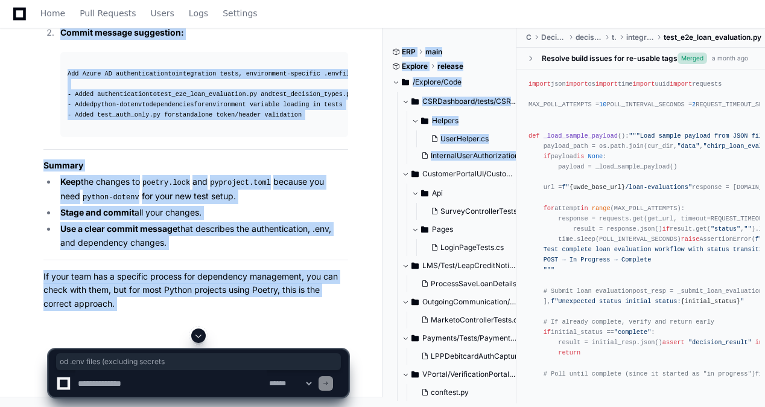
scroll to position [0, 121]
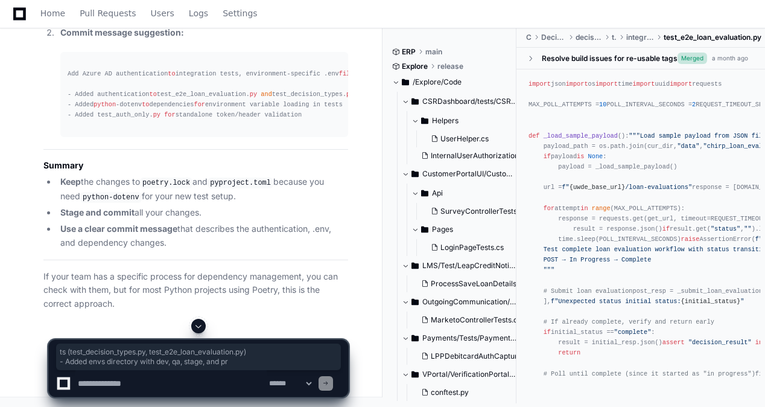
drag, startPoint x: 222, startPoint y: 168, endPoint x: 123, endPoint y: 156, distance: 100.3
drag, startPoint x: 123, startPoint y: 156, endPoint x: 211, endPoint y: 192, distance: 95.8
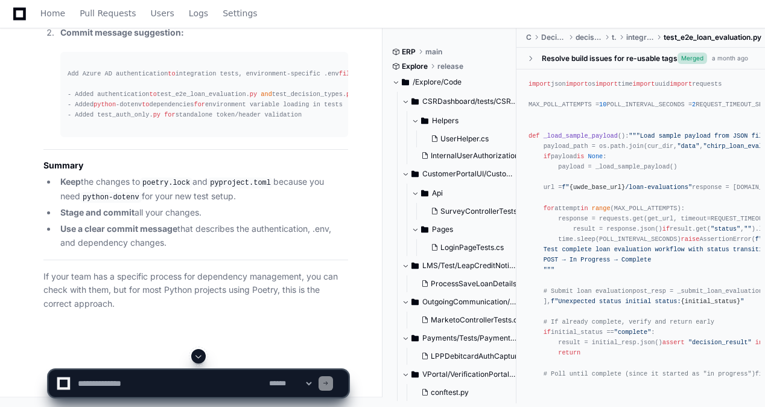
scroll to position [57927, 0]
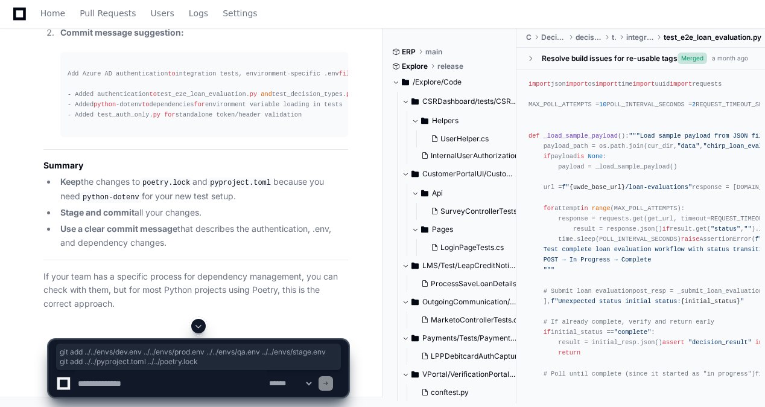
drag, startPoint x: 68, startPoint y: 239, endPoint x: 227, endPoint y: 249, distance: 159.7
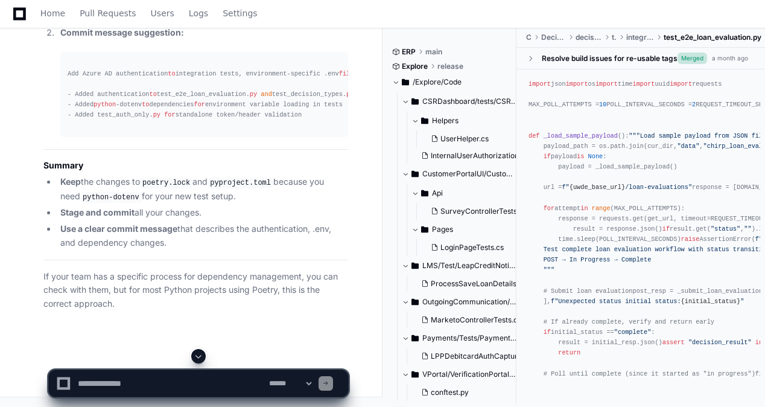
drag, startPoint x: 234, startPoint y: 398, endPoint x: 212, endPoint y: 385, distance: 26.0
click at [233, 397] on div "**********" at bounding box center [198, 378] width 301 height 58
click at [193, 377] on textarea at bounding box center [170, 383] width 191 height 27
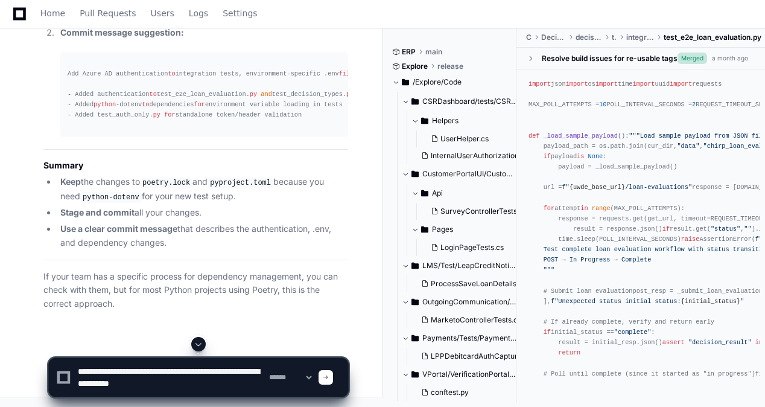
type textarea "**********"
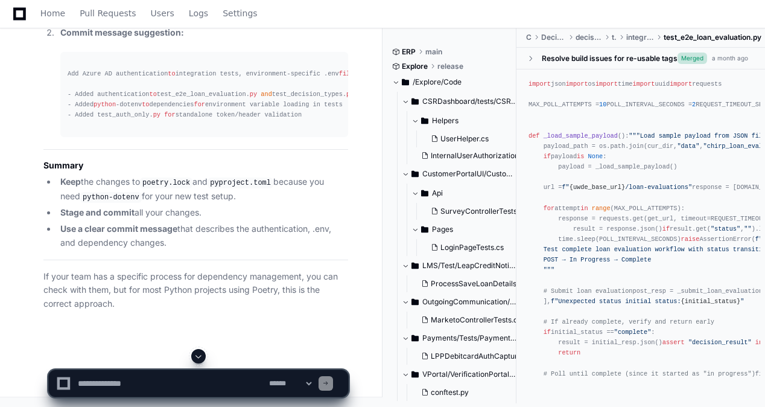
scroll to position [58229, 0]
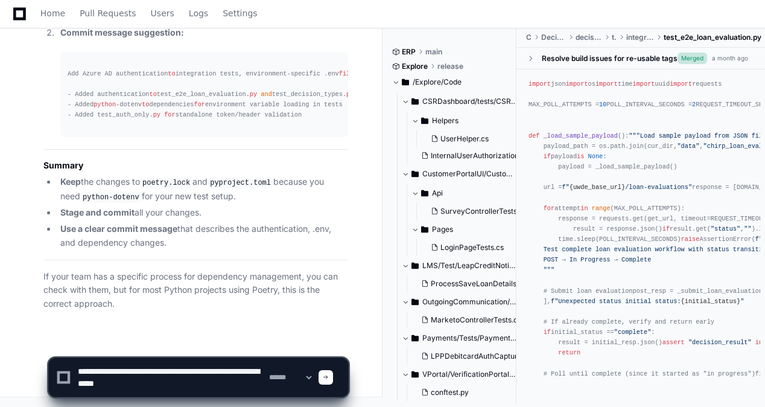
type textarea "**********"
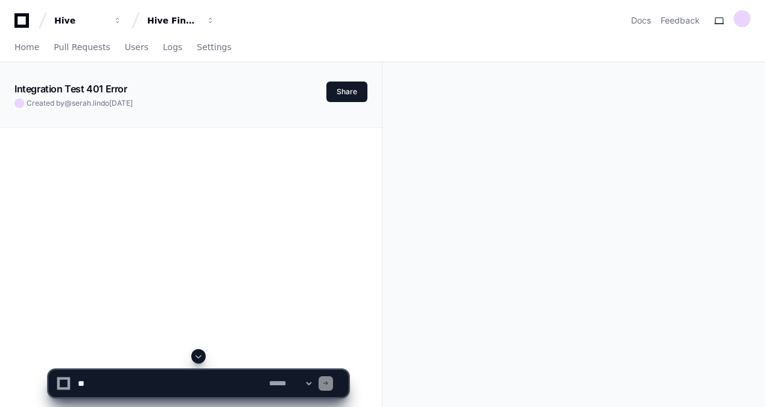
click at [202, 354] on span at bounding box center [199, 356] width 10 height 10
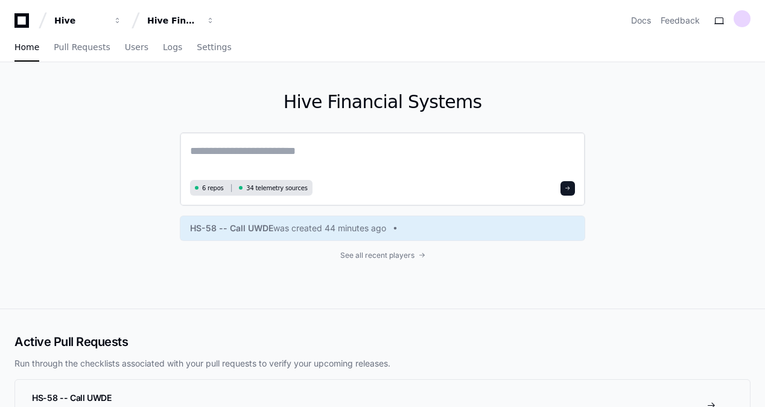
click at [245, 163] on textarea at bounding box center [382, 159] width 385 height 34
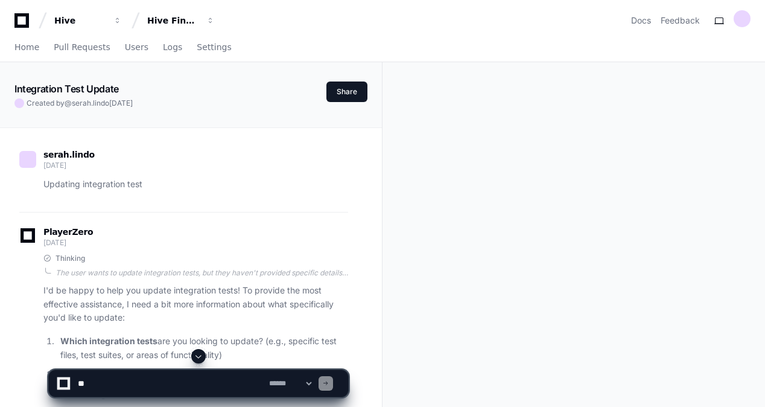
click at [197, 359] on span at bounding box center [199, 356] width 10 height 10
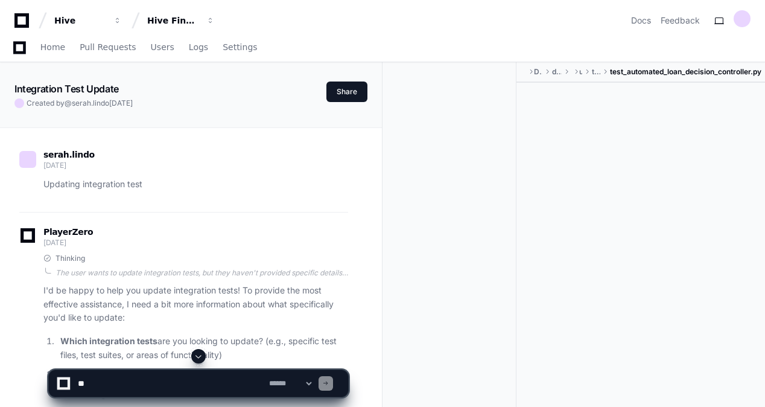
scroll to position [8243, 0]
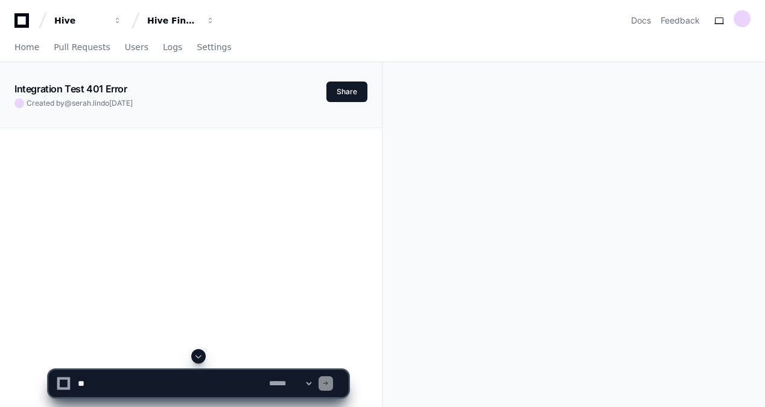
click at [155, 391] on textarea at bounding box center [170, 383] width 191 height 27
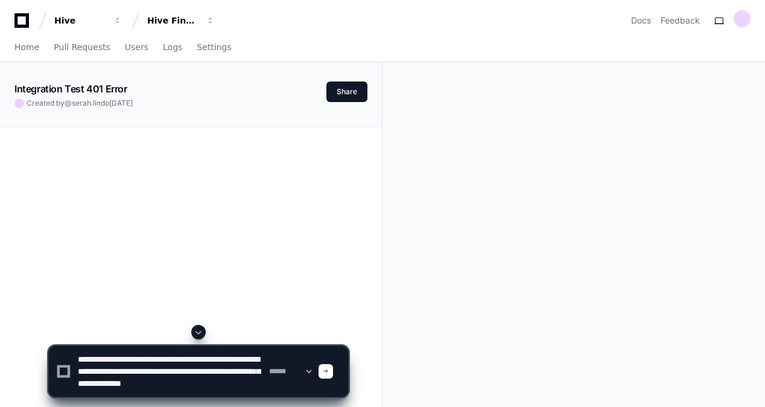
scroll to position [4, 0]
type textarea "**********"
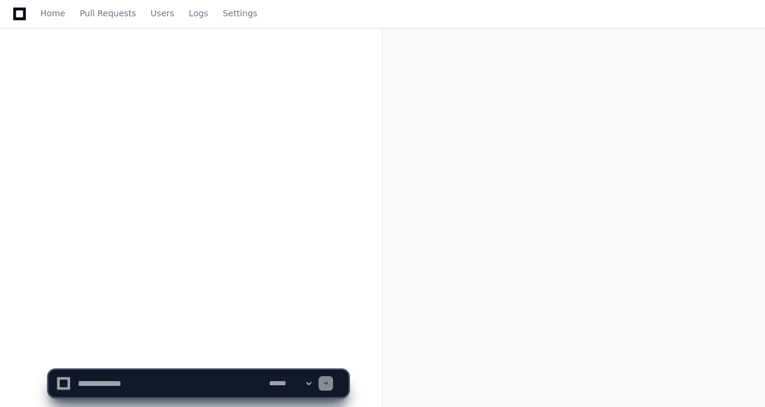
scroll to position [0, 0]
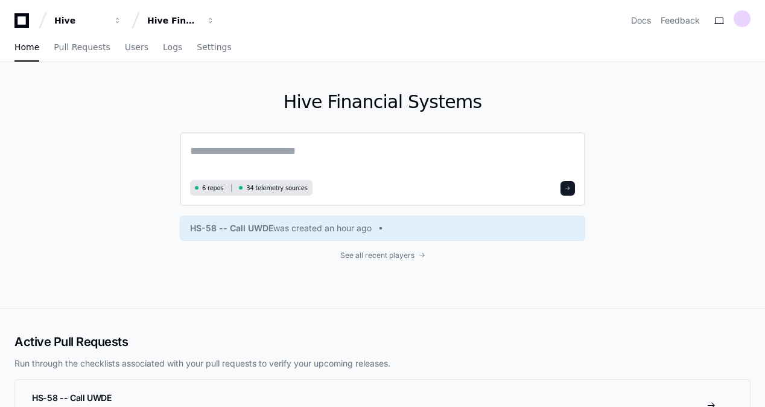
click at [511, 166] on textarea at bounding box center [382, 159] width 385 height 34
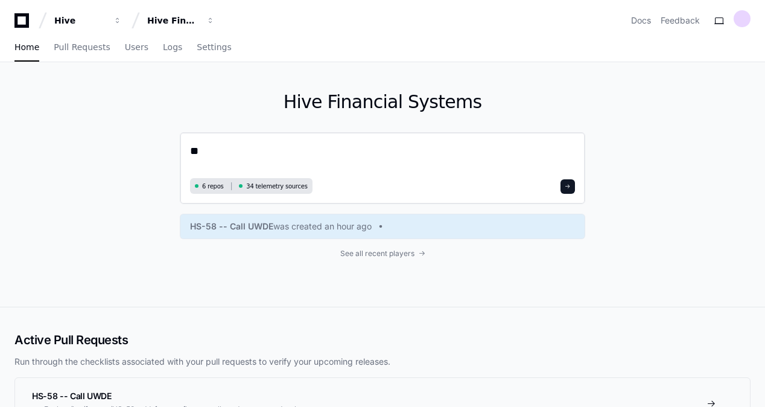
type textarea "*"
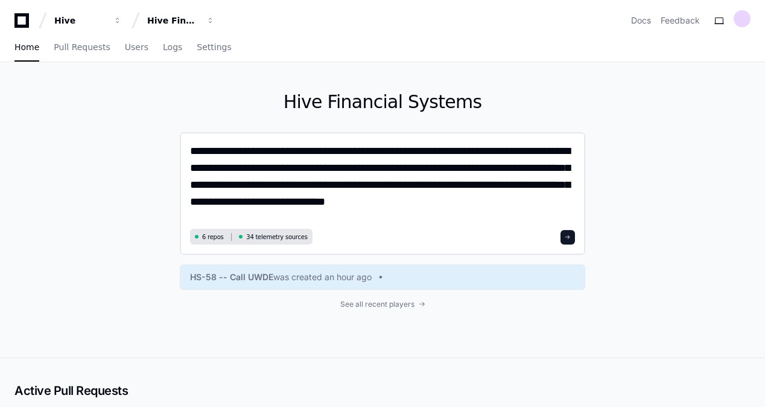
type textarea "**********"
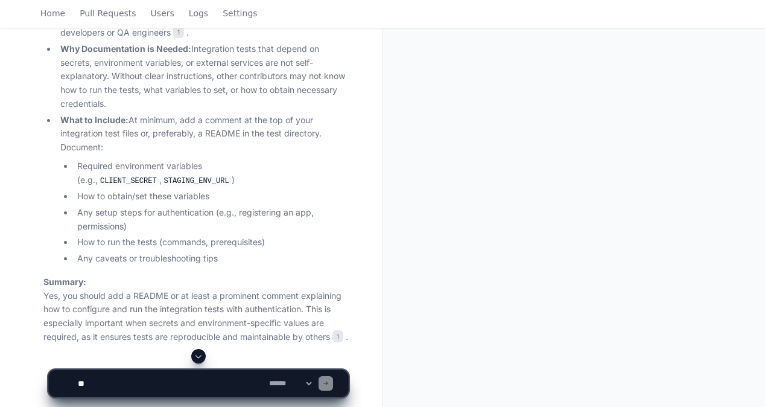
scroll to position [588, 0]
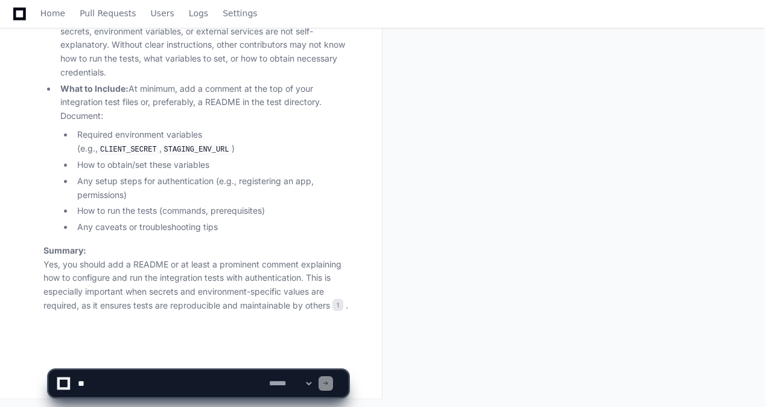
click at [224, 383] on textarea at bounding box center [170, 383] width 191 height 27
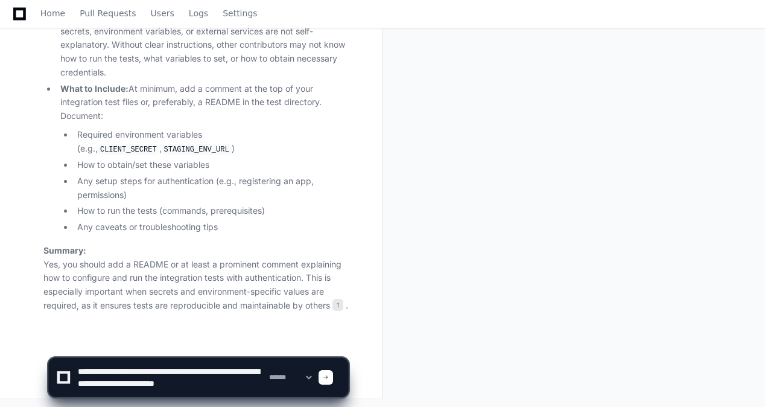
scroll to position [4, 0]
paste textarea "**********"
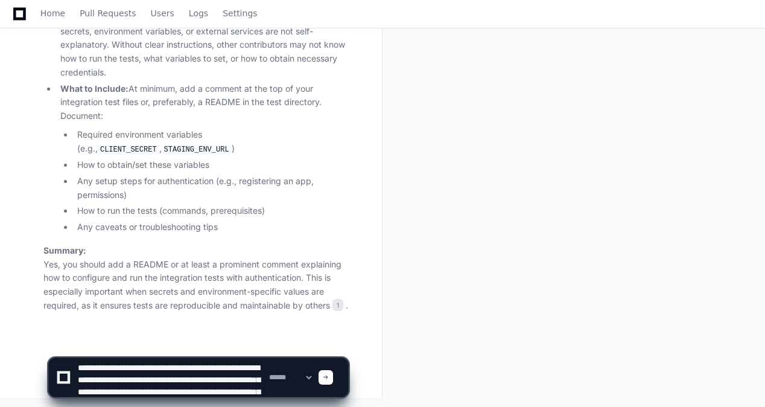
scroll to position [64, 0]
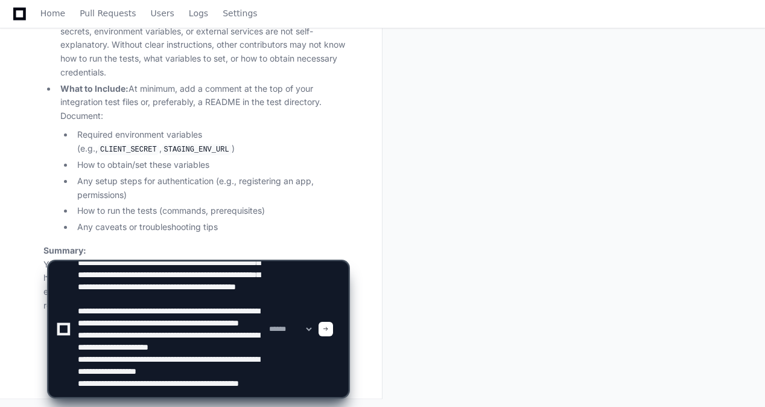
type textarea "**********"
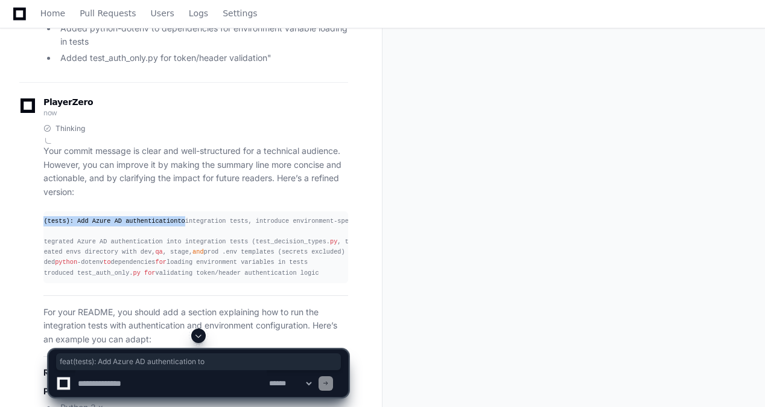
scroll to position [0, 0]
drag, startPoint x: 196, startPoint y: 223, endPoint x: 22, endPoint y: 211, distance: 174.3
drag, startPoint x: 22, startPoint y: 211, endPoint x: 126, endPoint y: 262, distance: 115.5
click at [126, 263] on span "to" at bounding box center [128, 261] width 7 height 7
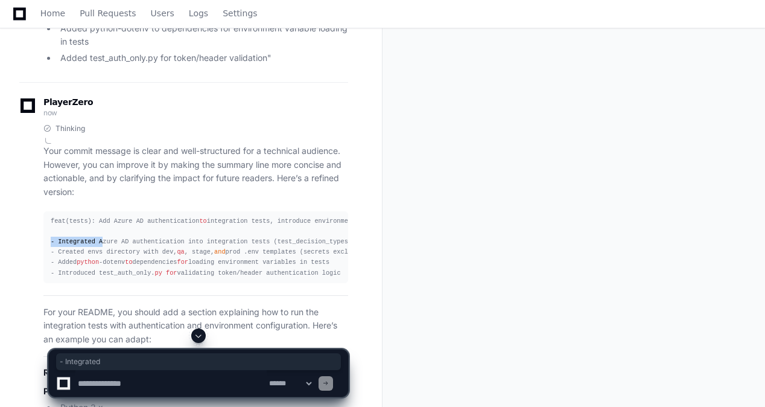
drag, startPoint x: 95, startPoint y: 238, endPoint x: 17, endPoint y: 232, distance: 78.7
click at [16, 232] on div "serah.lindo 2 minutes ago I just finished adding authentication to my integrati…" at bounding box center [190, 12] width 353 height 1903
drag, startPoint x: 17, startPoint y: 232, endPoint x: 60, endPoint y: 249, distance: 46.9
click at [60, 249] on div "feat(tests): Add Azure AD authentication to integration tests, introduce enviro…" at bounding box center [196, 247] width 290 height 62
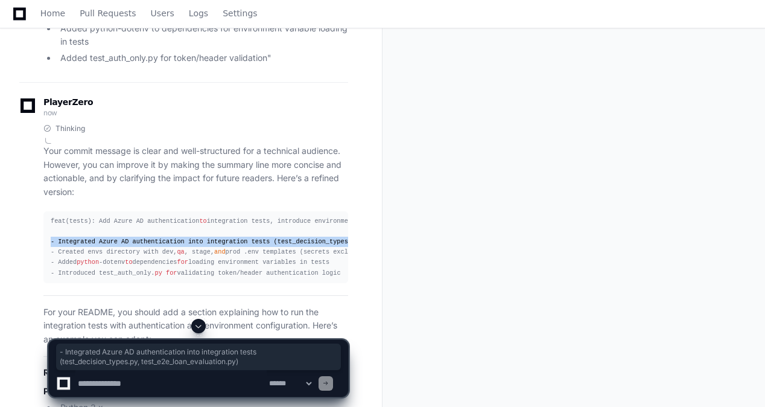
drag, startPoint x: 50, startPoint y: 245, endPoint x: 14, endPoint y: 230, distance: 38.7
click at [14, 230] on div "serah.lindo 2 minutes ago I just finished adding authentication to my integrati…" at bounding box center [190, 12] width 353 height 1903
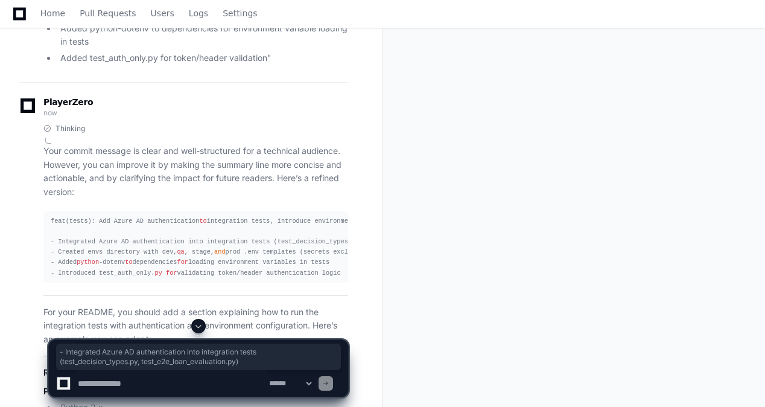
drag, startPoint x: 14, startPoint y: 230, endPoint x: 51, endPoint y: 263, distance: 49.1
click at [51, 263] on div "feat(tests): Add Azure AD authentication to integration tests, introduce enviro…" at bounding box center [196, 247] width 290 height 62
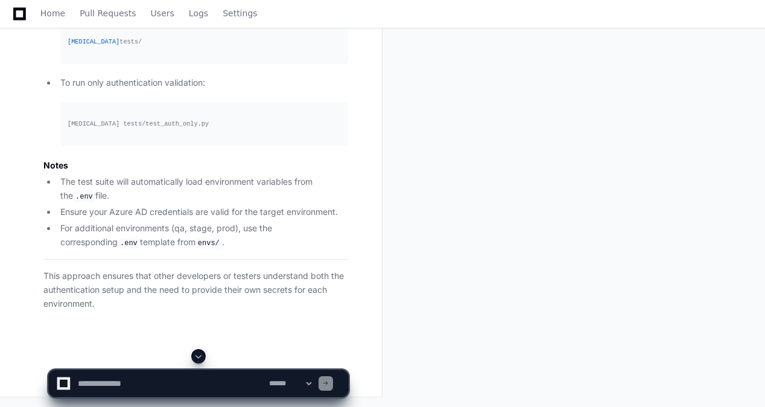
scroll to position [1731, 0]
click at [149, 389] on textarea at bounding box center [170, 383] width 191 height 27
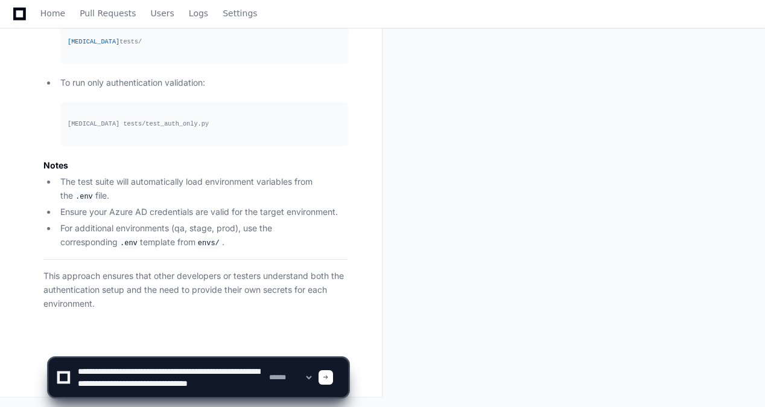
scroll to position [4, 0]
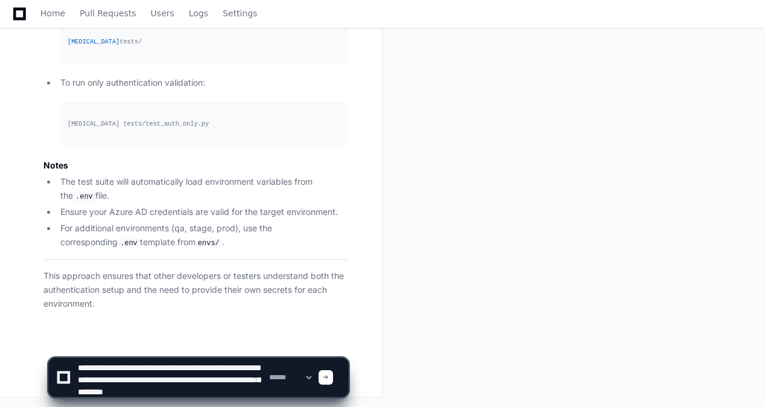
type textarea "**********"
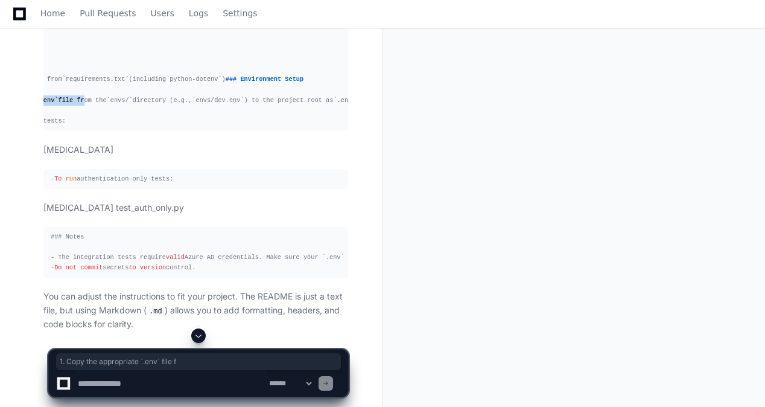
scroll to position [0, 0]
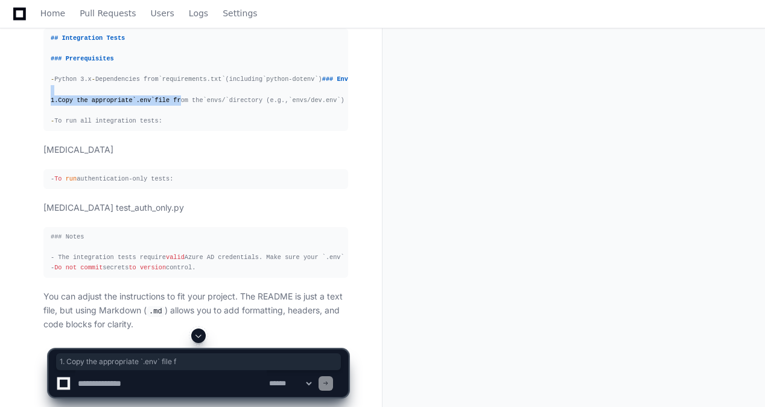
drag, startPoint x: 177, startPoint y: 171, endPoint x: 36, endPoint y: 162, distance: 142.1
click at [35, 162] on div "Thinking A README file is a plain text file (usually named README.md or README.…" at bounding box center [183, 56] width 329 height 551
drag, startPoint x: 36, startPoint y: 162, endPoint x: 132, endPoint y: 185, distance: 98.5
click at [132, 126] on div "## Integration Tests ### Prerequisites - Python 3.x - Dependencies from `requir…" at bounding box center [196, 79] width 290 height 93
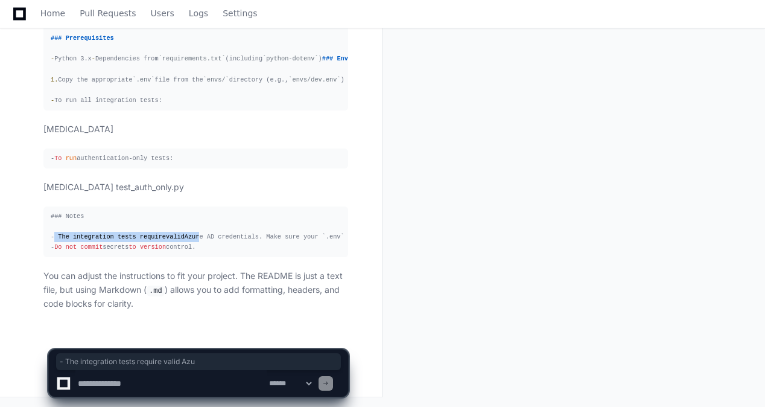
drag, startPoint x: 191, startPoint y: 234, endPoint x: 11, endPoint y: 236, distance: 180.5
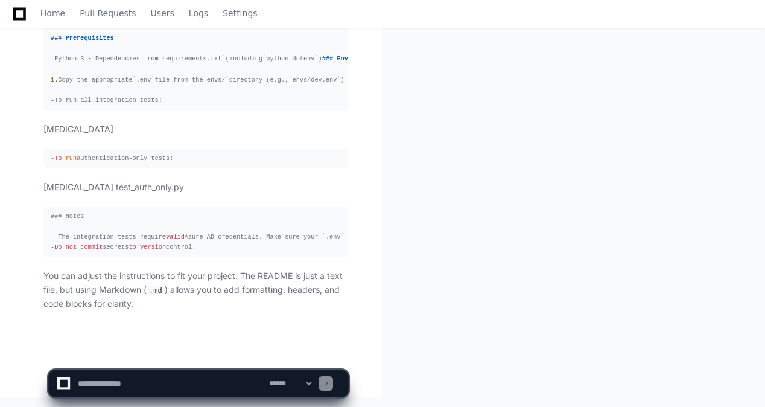
click at [217, 245] on div "### Notes - The integration tests require valid Azure AD credentials. Make sure…" at bounding box center [196, 232] width 290 height 42
click at [181, 383] on textarea at bounding box center [170, 383] width 191 height 27
type textarea "**********"
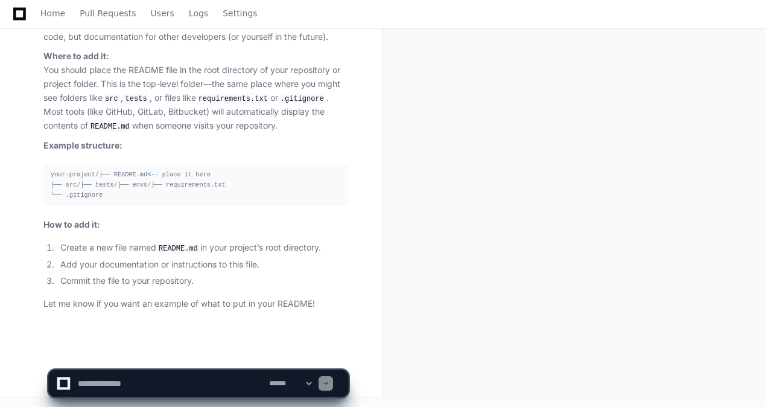
scroll to position [3028, 0]
click at [251, 389] on textarea at bounding box center [170, 383] width 191 height 27
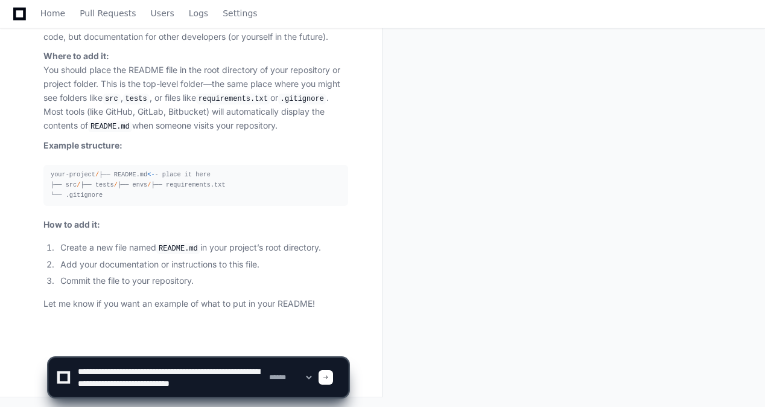
scroll to position [4, 0]
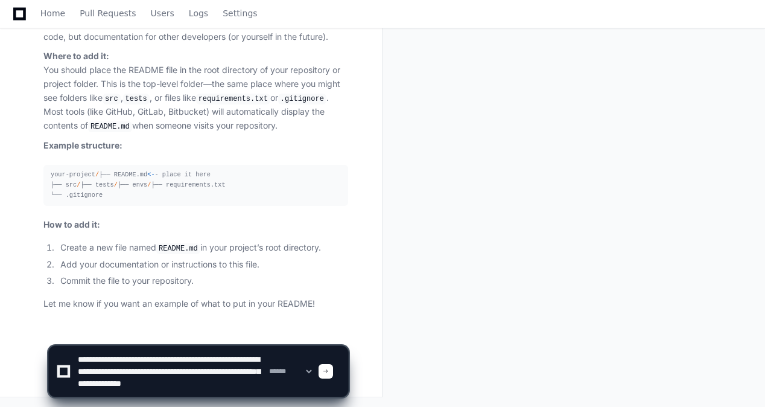
type textarea "**********"
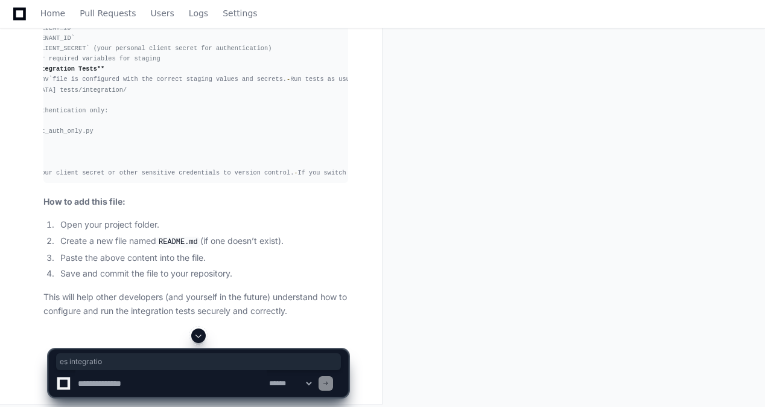
scroll to position [0, 0]
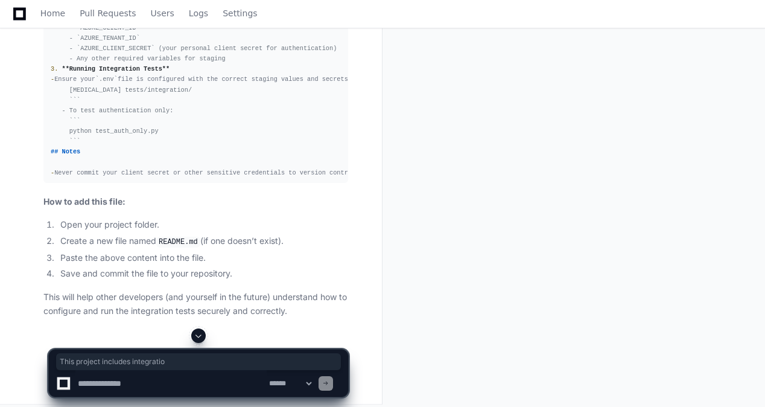
drag, startPoint x: 159, startPoint y: 96, endPoint x: 25, endPoint y: 94, distance: 134.0
click at [25, 94] on div "Thinking Certainly. Here’s a sample README section you can add to your project.…" at bounding box center [183, 37] width 329 height 562
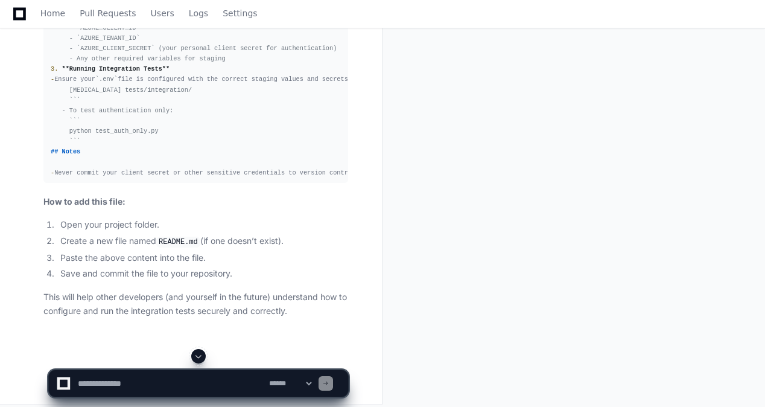
drag, startPoint x: 25, startPoint y: 94, endPoint x: 132, endPoint y: 122, distance: 109.8
click at [132, 122] on div "# Integration Test Setup This project includes integration tests that require A…" at bounding box center [196, 43] width 290 height 269
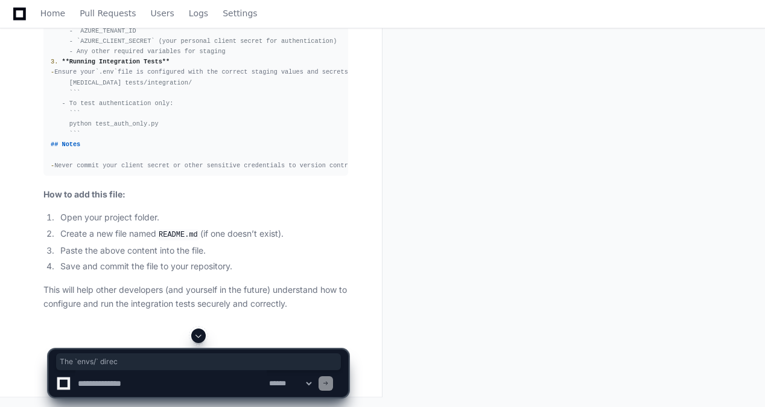
drag, startPoint x: 120, startPoint y: 91, endPoint x: 28, endPoint y: 86, distance: 92.5
click at [28, 86] on div "Thinking Certainly. Here’s a sample README section you can add to your project.…" at bounding box center [183, 29] width 329 height 562
drag, startPoint x: 28, startPoint y: 86, endPoint x: 173, endPoint y: 113, distance: 147.4
click at [173, 113] on div "# Integration Test Setup This project includes integration tests that require A…" at bounding box center [196, 36] width 290 height 269
drag, startPoint x: 130, startPoint y: 118, endPoint x: 20, endPoint y: 135, distance: 111.8
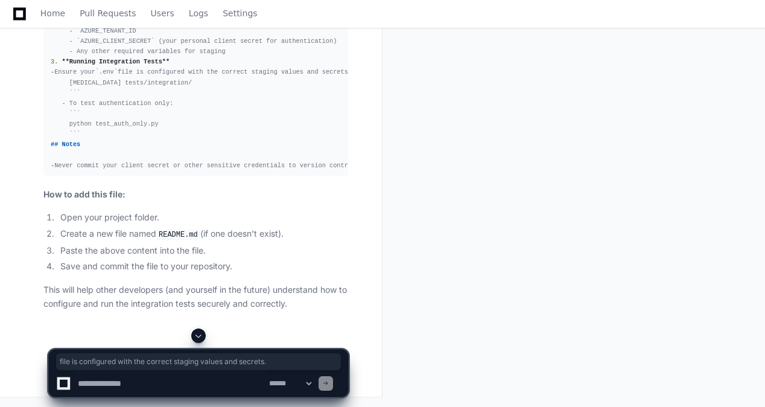
click at [20, 135] on div "Thinking Certainly. Here’s a sample README section you can add to your project.…" at bounding box center [183, 29] width 329 height 562
drag, startPoint x: 20, startPoint y: 135, endPoint x: 160, endPoint y: 150, distance: 140.9
click at [160, 150] on div "# Integration Test Setup This project includes integration tests that require A…" at bounding box center [196, 36] width 290 height 269
drag, startPoint x: 127, startPoint y: 120, endPoint x: 27, endPoint y: 130, distance: 101.4
click at [27, 130] on div "Thinking Certainly. Here’s a sample README section you can add to your project.…" at bounding box center [183, 29] width 329 height 562
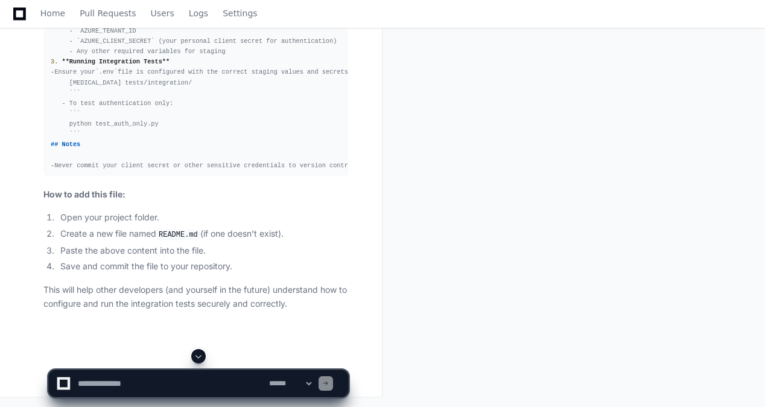
drag, startPoint x: 27, startPoint y: 130, endPoint x: 158, endPoint y: 145, distance: 132.5
click at [158, 145] on div "# Integration Test Setup This project includes integration tests that require A…" at bounding box center [196, 36] width 290 height 269
click at [202, 377] on textarea at bounding box center [170, 383] width 191 height 27
type textarea "**********"
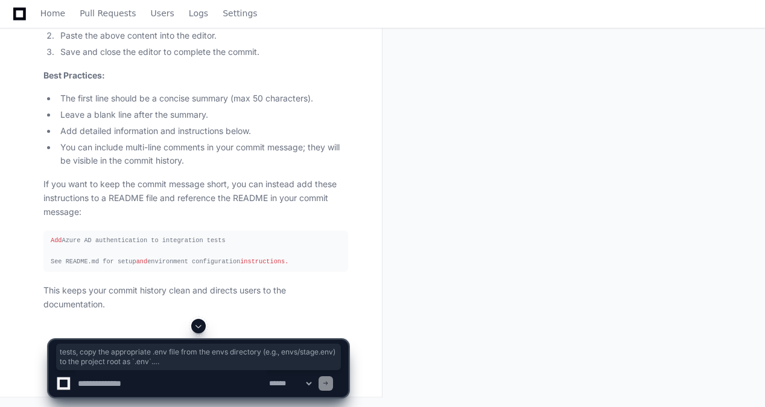
scroll to position [0, 0]
drag, startPoint x: 151, startPoint y: 179, endPoint x: 22, endPoint y: 187, distance: 129.5
click at [22, 187] on div "Thinking To add this information as a comment in your commit, you should includ…" at bounding box center [183, 16] width 329 height 590
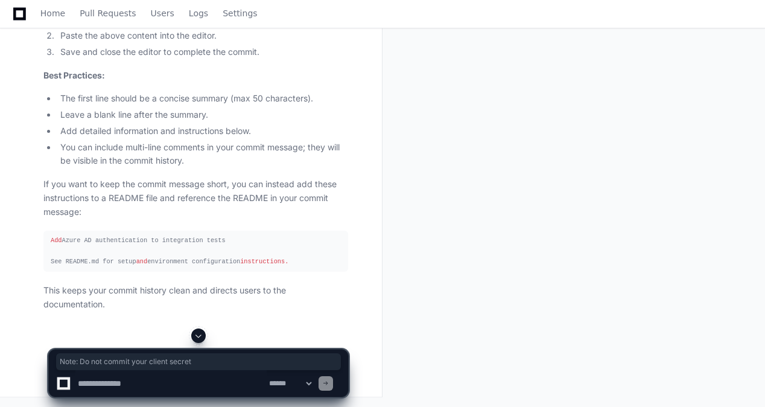
drag, startPoint x: 182, startPoint y: 232, endPoint x: -22, endPoint y: 217, distance: 204.6
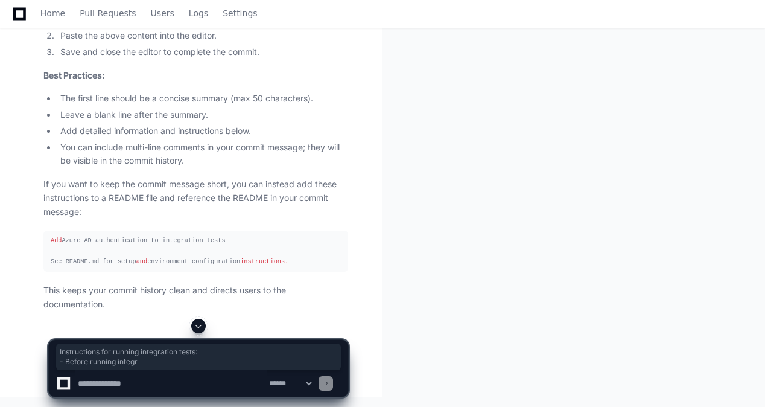
drag, startPoint x: 129, startPoint y: 202, endPoint x: 31, endPoint y: 196, distance: 98.0
click at [31, 196] on div "Thinking To add this information as a comment in your commit, you should includ…" at bounding box center [183, 16] width 329 height 590
drag, startPoint x: 31, startPoint y: 196, endPoint x: 132, endPoint y: 227, distance: 105.0
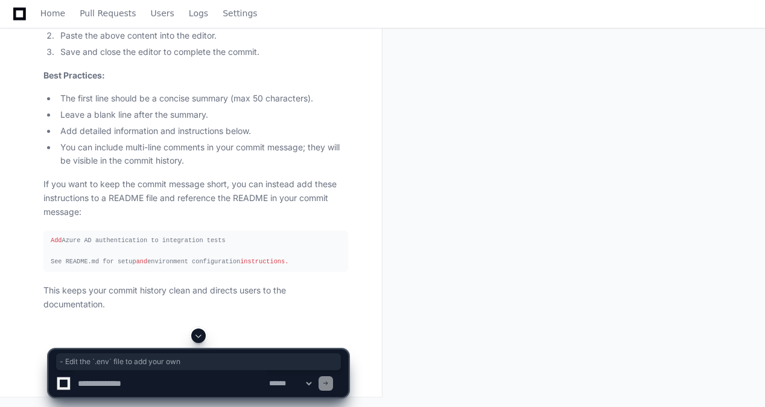
drag, startPoint x: 184, startPoint y: 214, endPoint x: 23, endPoint y: 219, distance: 160.6
click at [23, 219] on div "Thinking To add this information as a comment in your commit, you should includ…" at bounding box center [183, 16] width 329 height 590
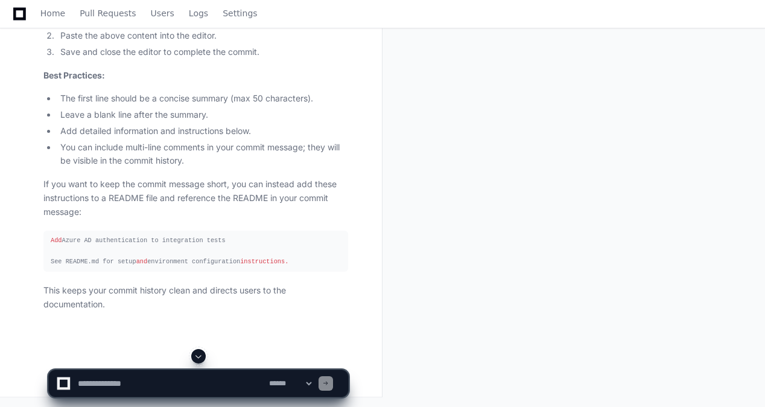
click at [189, 377] on textarea at bounding box center [170, 383] width 191 height 27
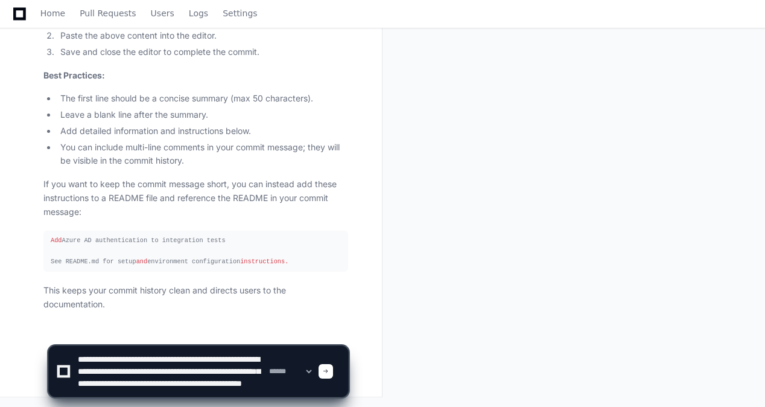
scroll to position [16, 0]
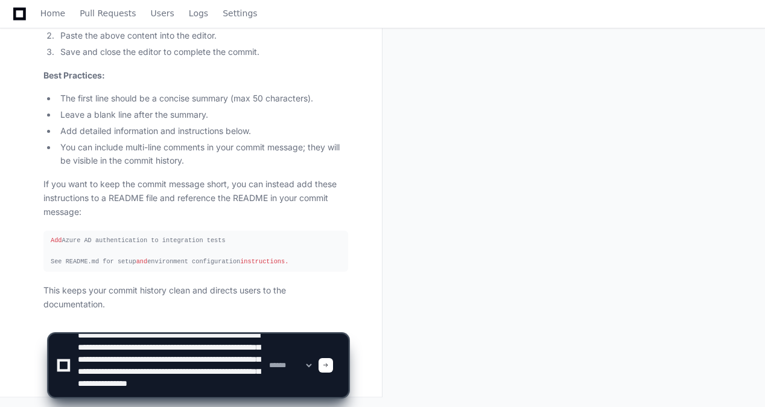
type textarea "**********"
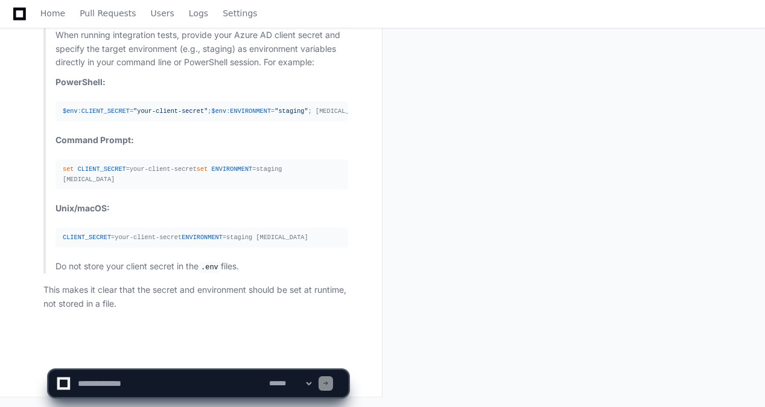
scroll to position [5210, 0]
click at [167, 389] on textarea at bounding box center [170, 383] width 191 height 27
type textarea "*"
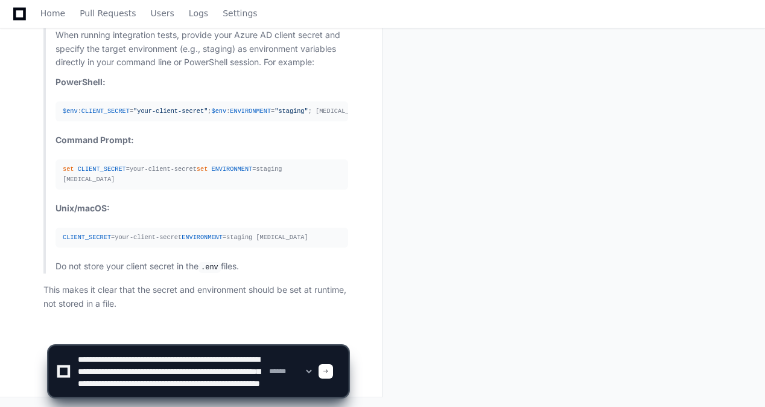
scroll to position [16, 0]
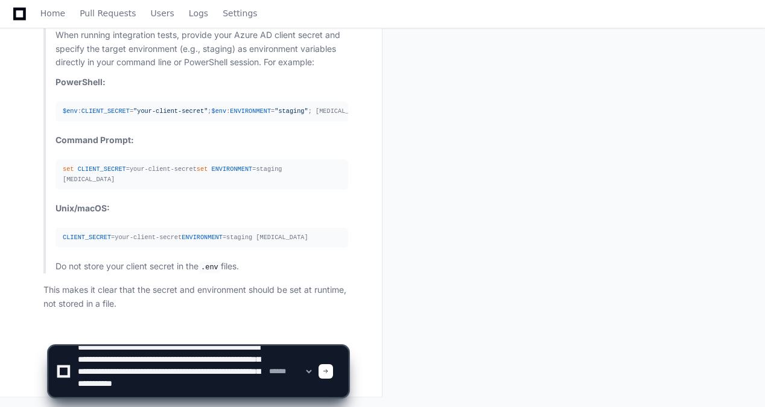
type textarea "**********"
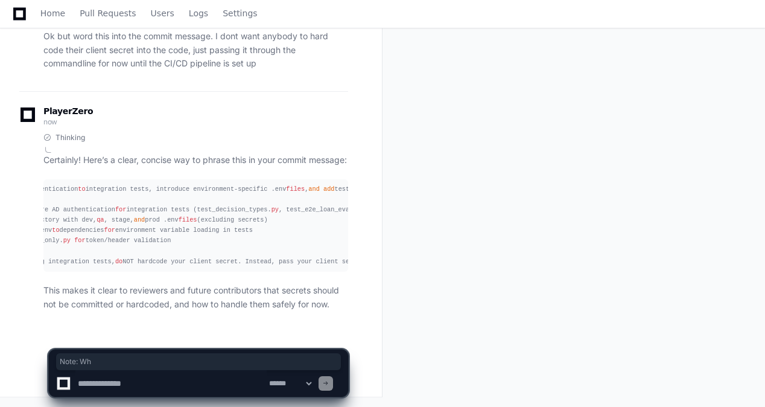
scroll to position [0, 0]
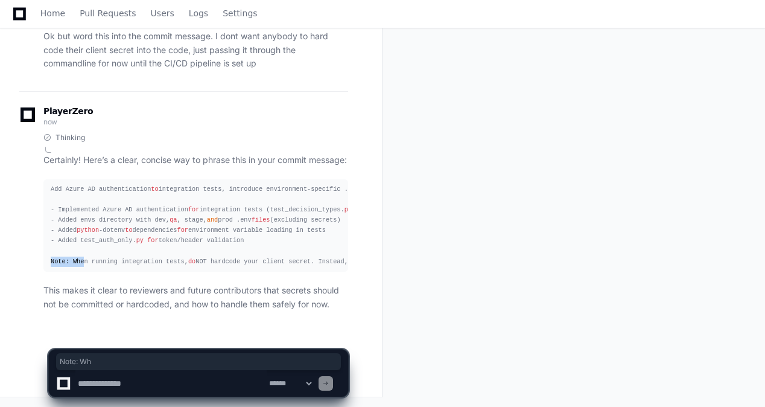
drag, startPoint x: 78, startPoint y: 260, endPoint x: 28, endPoint y: 254, distance: 51.1
click at [28, 254] on div "Thinking Certainly! Here’s a clear, concise way to phrase this in your commit m…" at bounding box center [183, 222] width 329 height 178
drag, startPoint x: 28, startPoint y: 254, endPoint x: 212, endPoint y: 269, distance: 185.3
click at [212, 269] on pre "Add Azure AD authentication to integration tests, introduce environment-specifi…" at bounding box center [195, 225] width 305 height 92
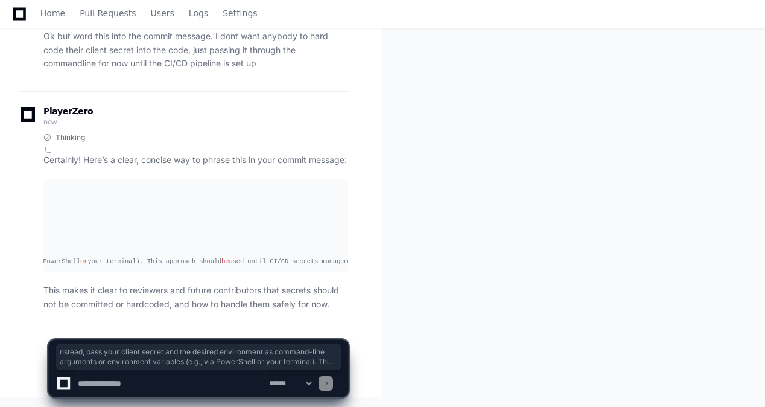
scroll to position [0, 721]
drag, startPoint x: 305, startPoint y: 262, endPoint x: 353, endPoint y: 263, distance: 47.1
drag, startPoint x: 353, startPoint y: 263, endPoint x: 246, endPoint y: 255, distance: 106.6
click at [246, 255] on pre "Add Azure AD authentication to integration tests, introduce environment-specifi…" at bounding box center [195, 225] width 305 height 92
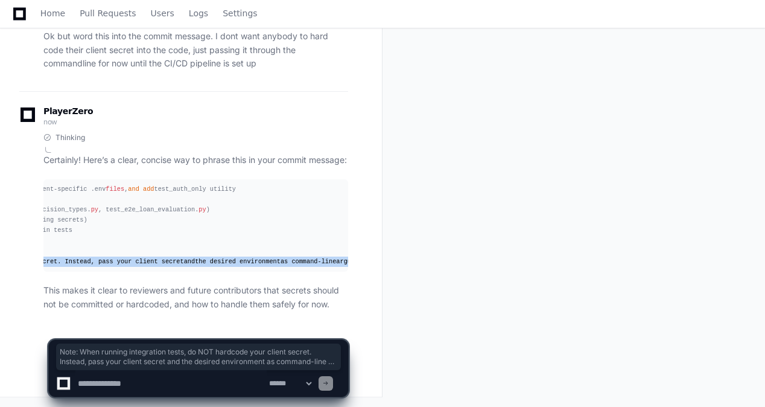
scroll to position [0, 0]
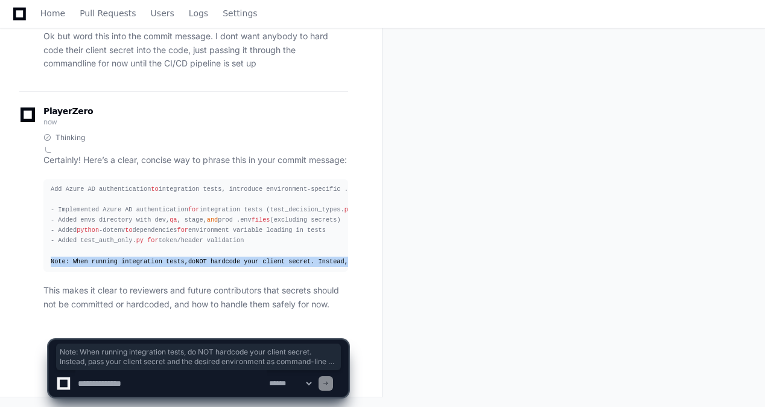
drag, startPoint x: 104, startPoint y: 258, endPoint x: -8, endPoint y: 246, distance: 112.4
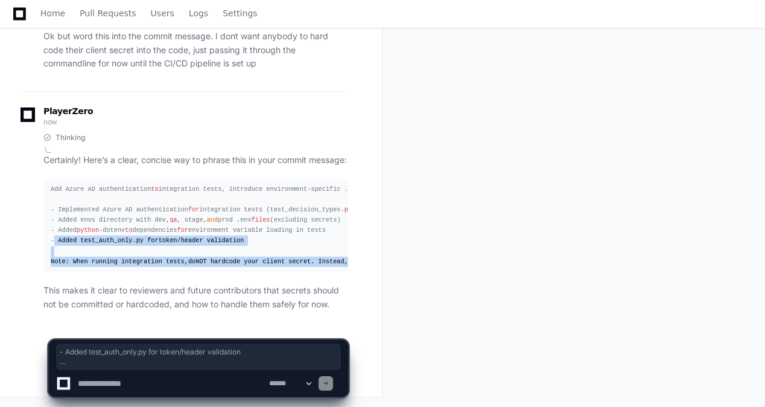
drag, startPoint x: -8, startPoint y: 246, endPoint x: 85, endPoint y: 248, distance: 93.0
click at [85, 248] on div "Add Azure AD authentication to integration tests, introduce environment-specifi…" at bounding box center [196, 225] width 290 height 83
click at [75, 254] on div "Add Azure AD authentication to integration tests, introduce environment-specifi…" at bounding box center [196, 225] width 290 height 83
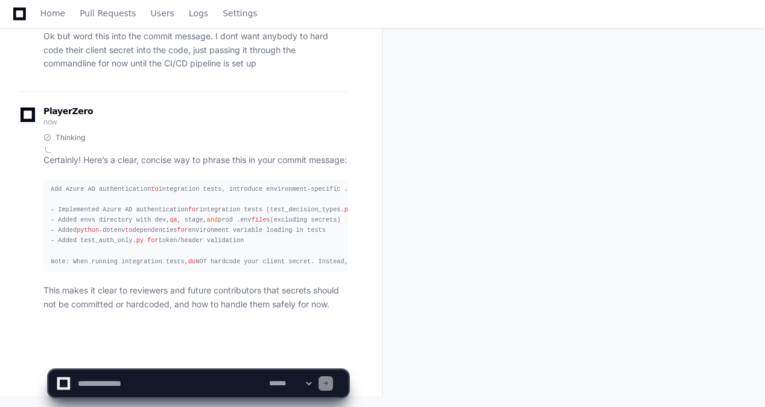
click at [68, 273] on article "Certainly! Here’s a clear, concise way to phrase this in your commit message: A…" at bounding box center [195, 232] width 305 height 158
click at [85, 260] on div "Add Azure AD authentication to integration tests, introduce environment-specifi…" at bounding box center [196, 225] width 290 height 83
click at [133, 384] on textarea at bounding box center [170, 383] width 191 height 27
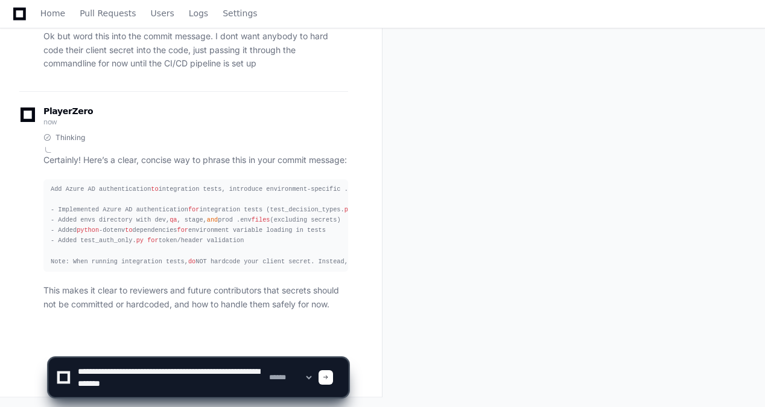
scroll to position [5563, 0]
type textarea "**********"
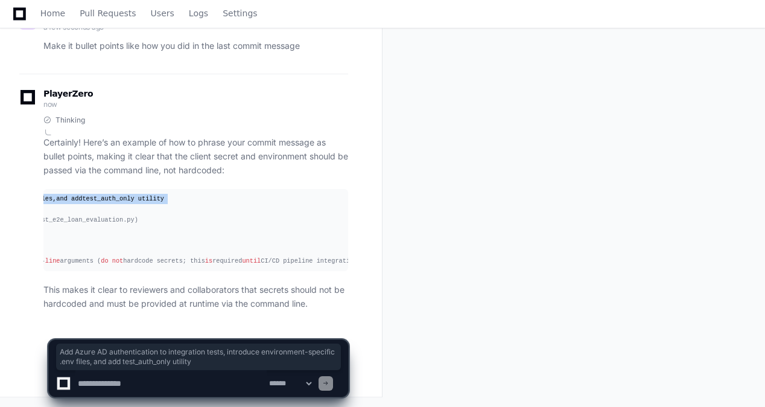
scroll to position [0, 0]
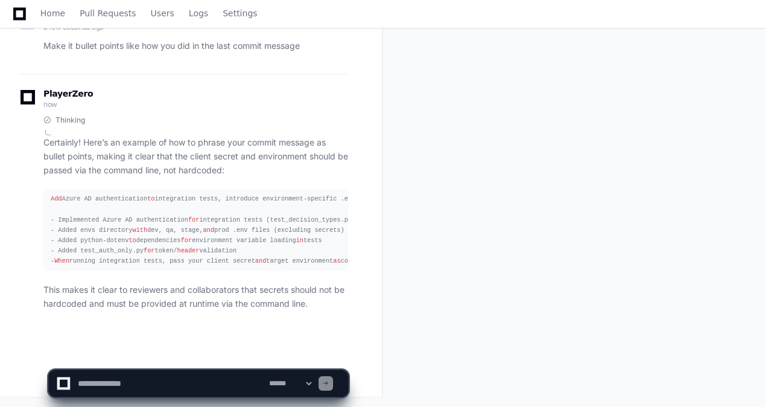
drag, startPoint x: 52, startPoint y: 199, endPoint x: 5, endPoint y: 203, distance: 47.3
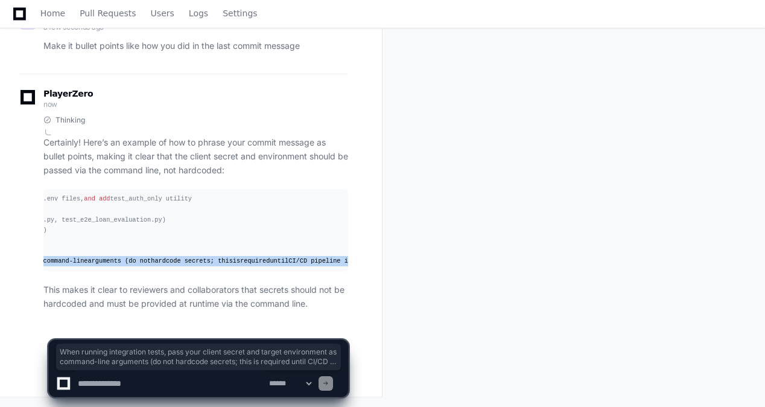
scroll to position [0, 325]
drag, startPoint x: 56, startPoint y: 263, endPoint x: 359, endPoint y: 266, distance: 303.1
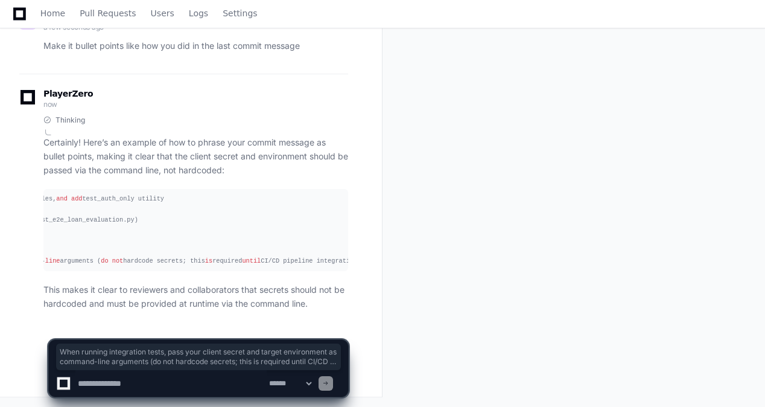
drag, startPoint x: 359, startPoint y: 266, endPoint x: 322, endPoint y: 238, distance: 46.0
click at [324, 238] on pre "Add Azure AD authentication to integration tests, introduce environment-specifi…" at bounding box center [195, 230] width 305 height 82
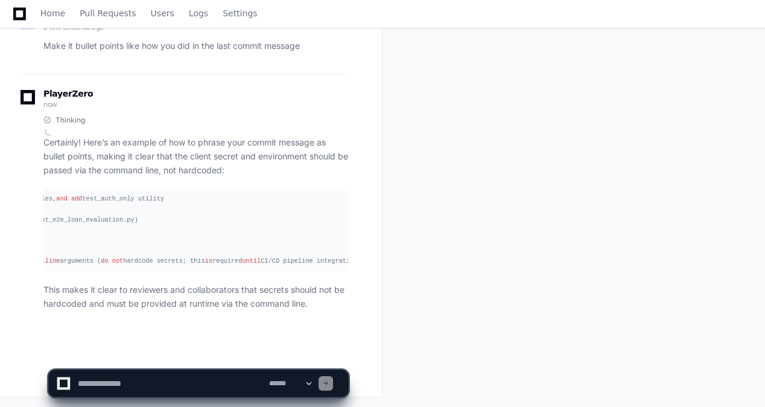
click at [131, 223] on pre "Add Azure AD authentication to integration tests, introduce environment-specifi…" at bounding box center [195, 230] width 305 height 82
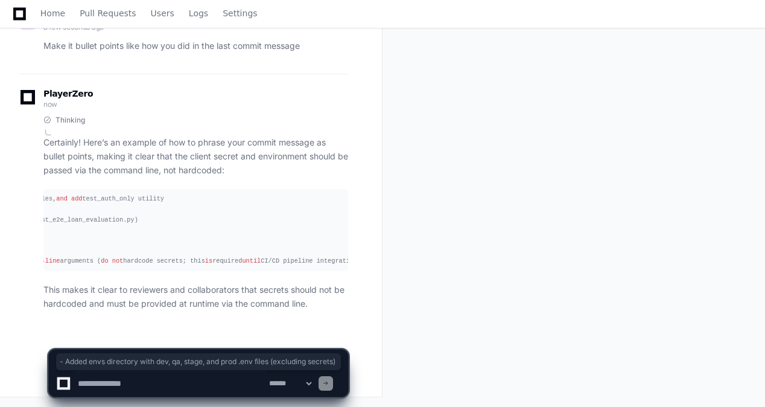
drag, startPoint x: 131, startPoint y: 223, endPoint x: 79, endPoint y: 203, distance: 55.8
click at [79, 203] on pre "Add Azure AD authentication to integration tests, introduce environment-specifi…" at bounding box center [195, 230] width 305 height 82
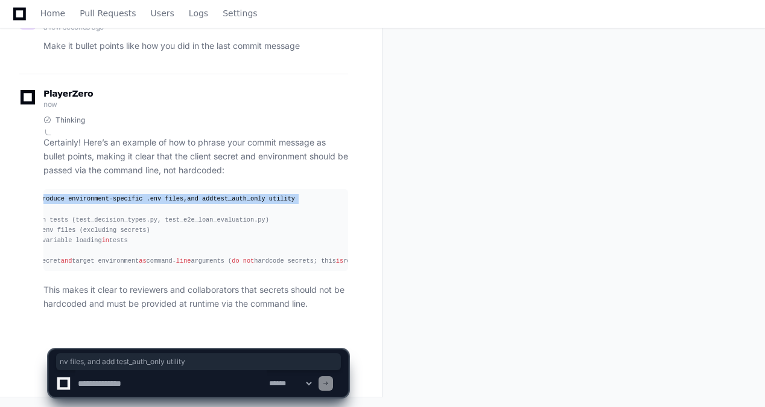
scroll to position [0, 0]
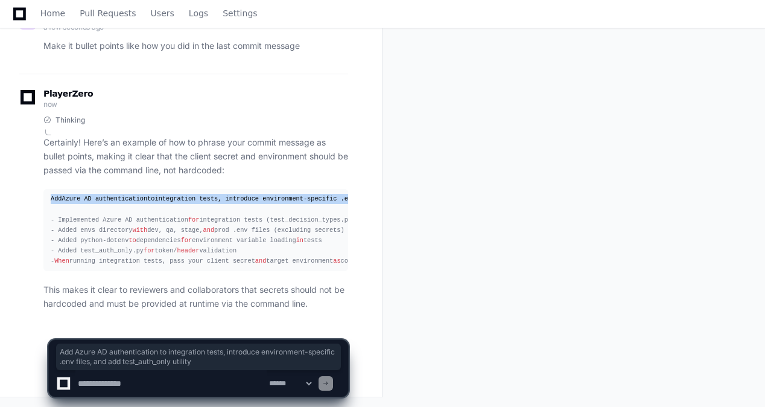
drag, startPoint x: 150, startPoint y: 199, endPoint x: 2, endPoint y: 196, distance: 147.3
drag, startPoint x: 2, startPoint y: 196, endPoint x: 54, endPoint y: 196, distance: 51.9
click at [54, 196] on span "Add" at bounding box center [56, 198] width 11 height 7
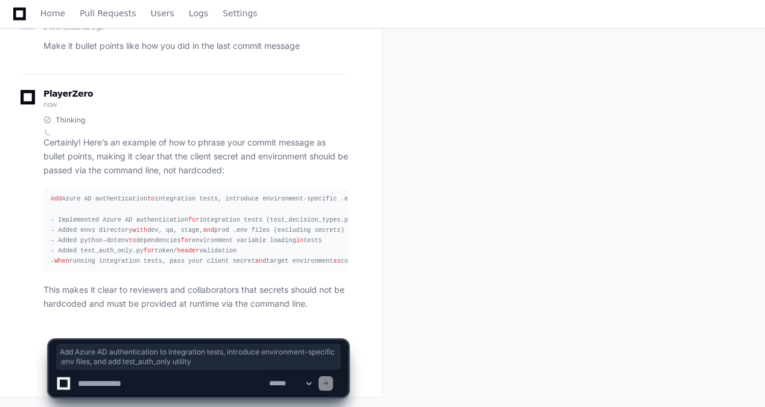
click at [47, 210] on pre "Add Azure AD authentication to integration tests, introduce environment-specifi…" at bounding box center [195, 230] width 305 height 82
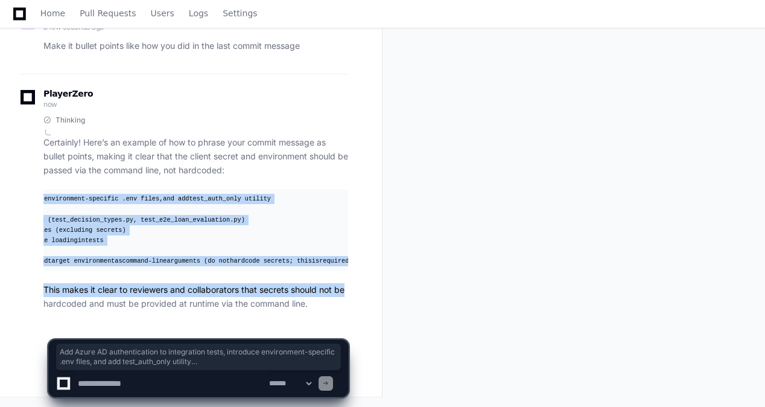
scroll to position [0, 325]
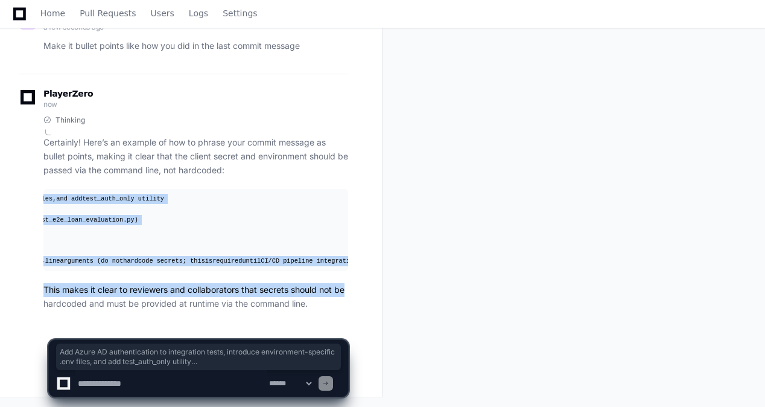
drag, startPoint x: 51, startPoint y: 200, endPoint x: 363, endPoint y: 266, distance: 318.9
copy div "Add Azure AD authentication to integration tests, introduce environment-specifi…"
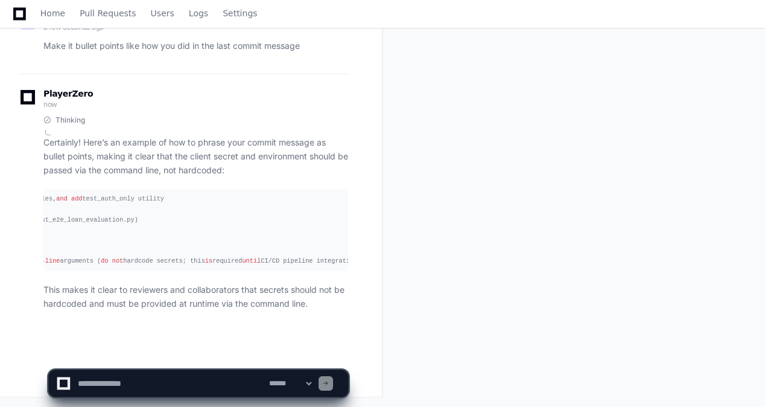
click at [223, 378] on textarea at bounding box center [170, 383] width 191 height 27
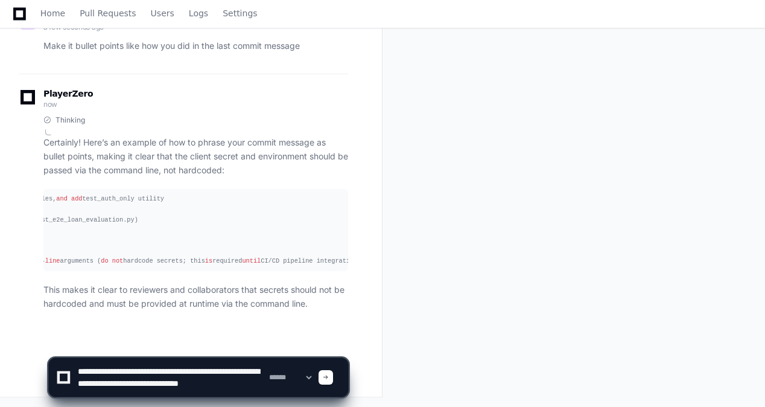
paste textarea "**********"
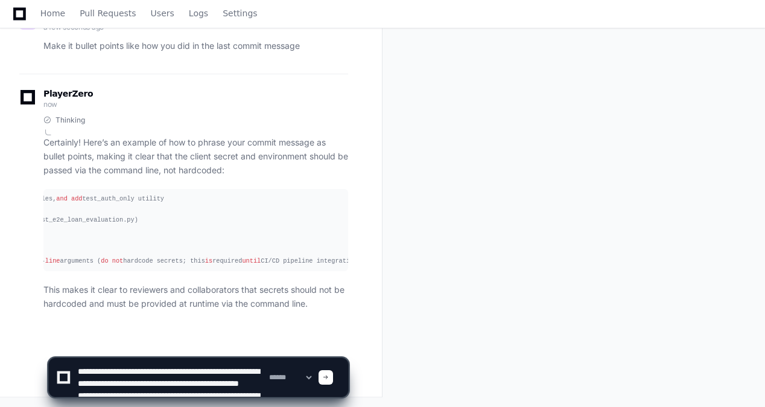
scroll to position [185, 0]
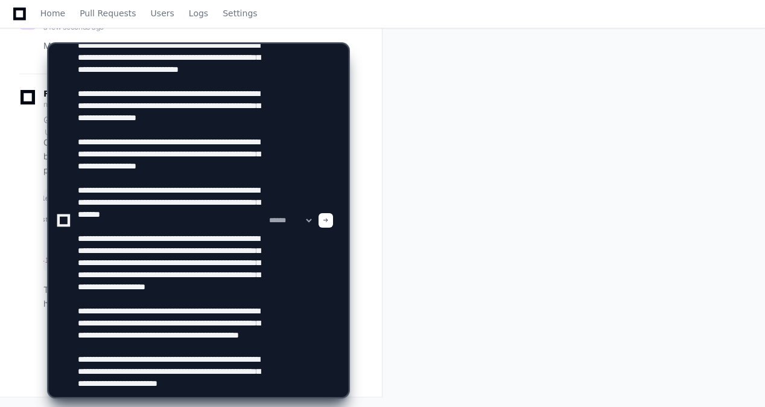
type textarea "**********"
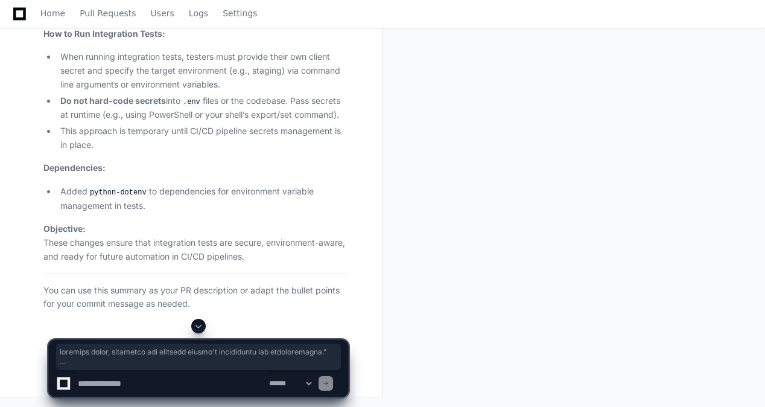
scroll to position [6587, 0]
drag, startPoint x: 246, startPoint y: 255, endPoint x: 12, endPoint y: 173, distance: 248.0
copy article "Lore Ipsumdo Sitamet Conse AD Elitseddoeiusm tem Incididuntu Labor: Etdoloremag…"
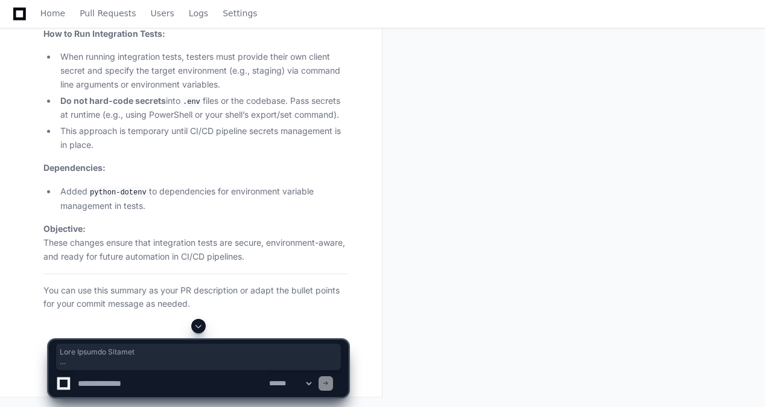
click at [138, 379] on textarea at bounding box center [170, 383] width 191 height 27
click at [179, 212] on li "Added python-dotenv to dependencies for environment variable management in test…" at bounding box center [203, 199] width 292 height 28
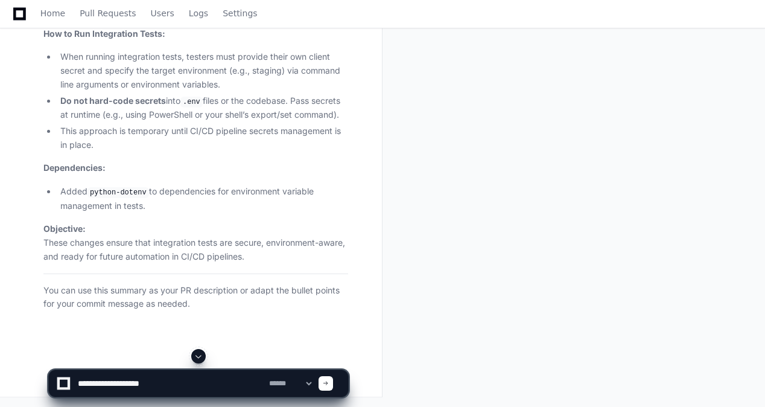
click at [189, 389] on textarea at bounding box center [170, 383] width 191 height 27
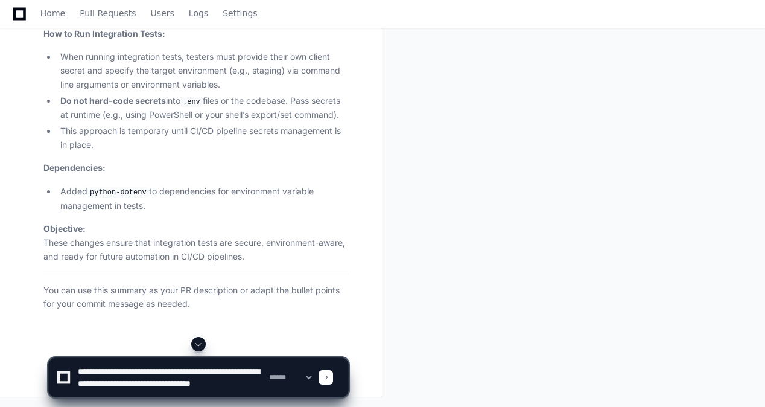
scroll to position [4, 0]
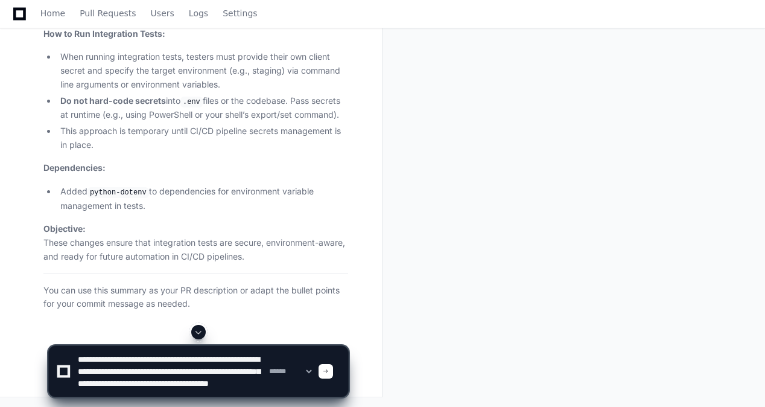
type textarea "**********"
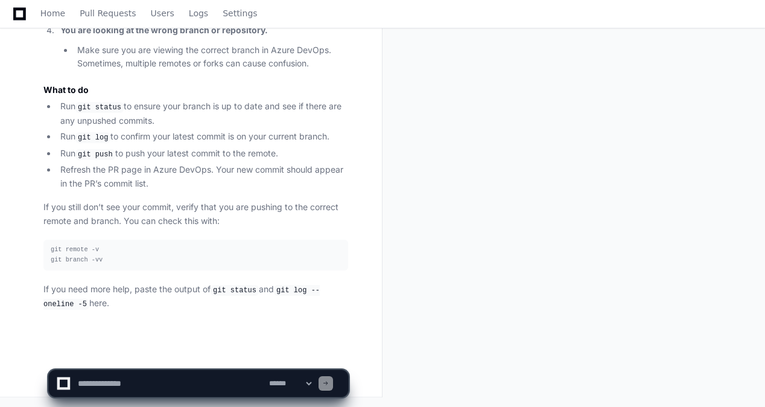
scroll to position [7643, 0]
click at [220, 371] on textarea at bounding box center [170, 383] width 191 height 27
click at [245, 386] on textarea at bounding box center [170, 383] width 191 height 27
paste textarea "**********"
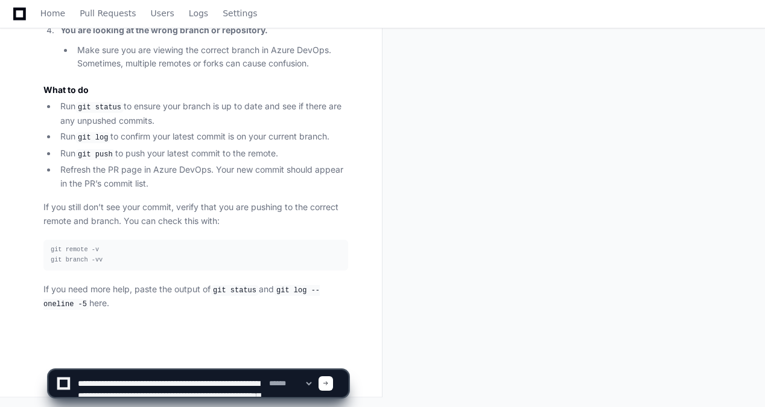
scroll to position [462, 0]
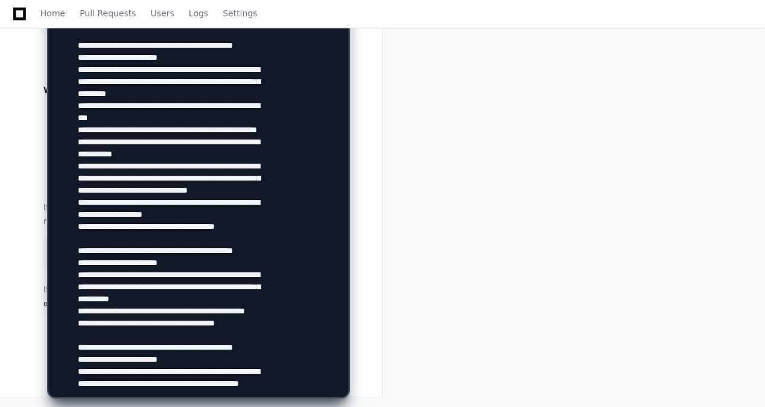
type textarea "**********"
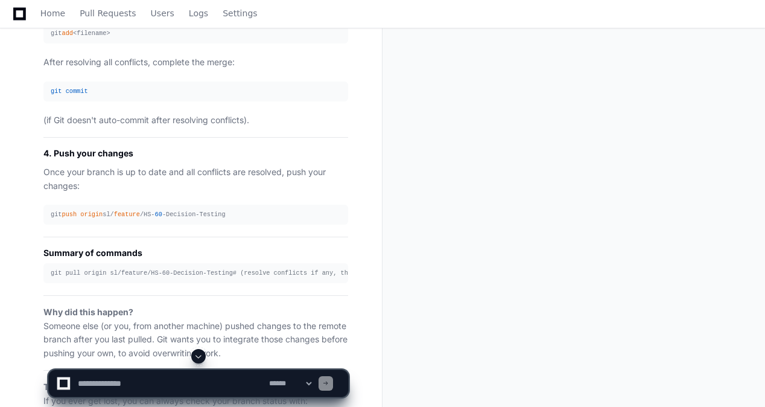
scroll to position [9141, 0]
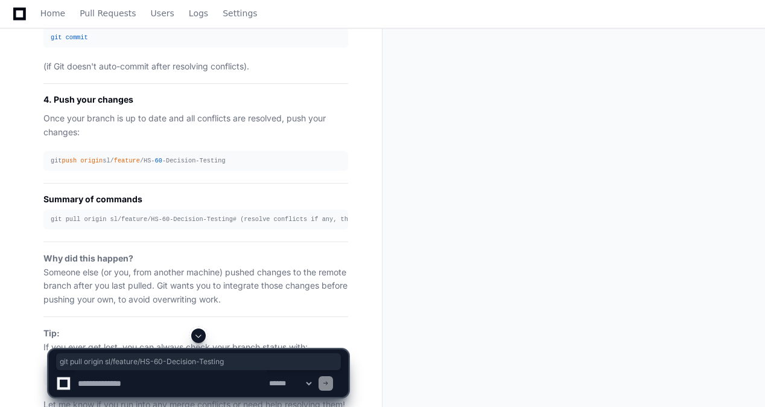
drag, startPoint x: 241, startPoint y: 190, endPoint x: 46, endPoint y: 196, distance: 194.5
copy div "git pull origin sl/ feature /HS- 60 -Decision-Testing"
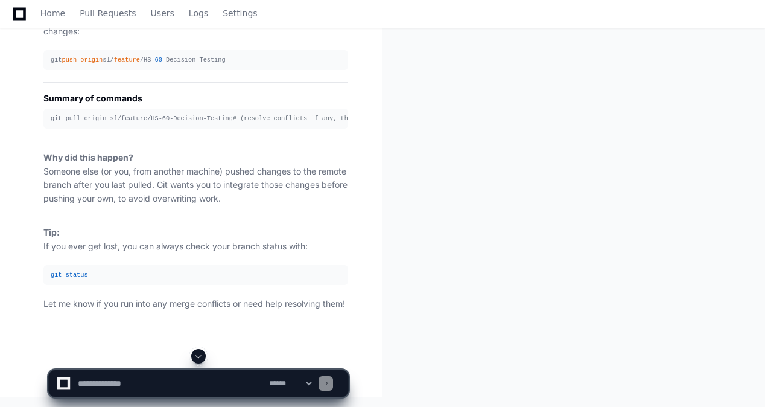
scroll to position [9262, 0]
click at [140, 373] on textarea at bounding box center [170, 383] width 191 height 27
paste textarea "**********"
type textarea "**********"
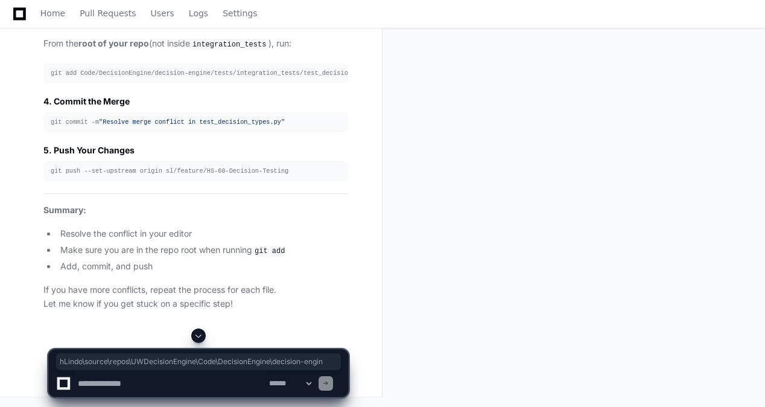
scroll to position [0, 1]
drag, startPoint x: 104, startPoint y: 80, endPoint x: 377, endPoint y: 73, distance: 272.9
drag, startPoint x: 377, startPoint y: 73, endPoint x: 278, endPoint y: 106, distance: 103.8
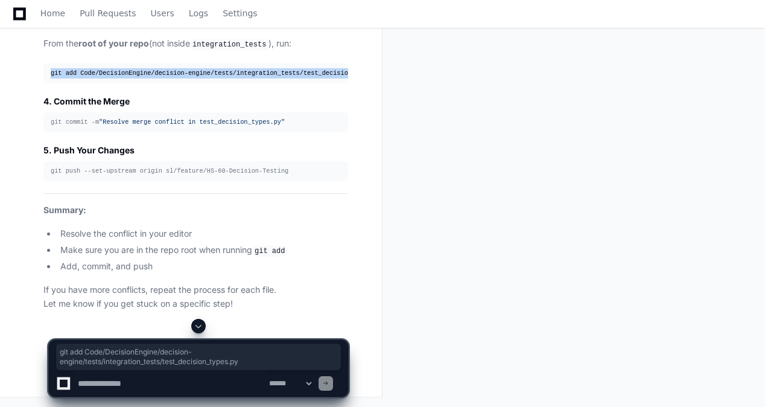
scroll to position [0, 8]
drag, startPoint x: 51, startPoint y: 150, endPoint x: 388, endPoint y: 130, distance: 337.4
copy div "git add Code/DecisionEngine/decision-engine/tests/integration_tests/test_decisi…"
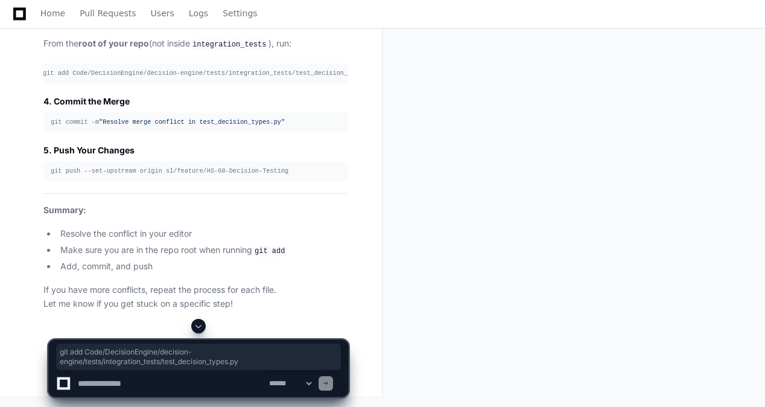
click at [208, 378] on textarea at bounding box center [170, 383] width 191 height 27
click at [238, 241] on li "Resolve the conflict in your editor" at bounding box center [203, 234] width 292 height 14
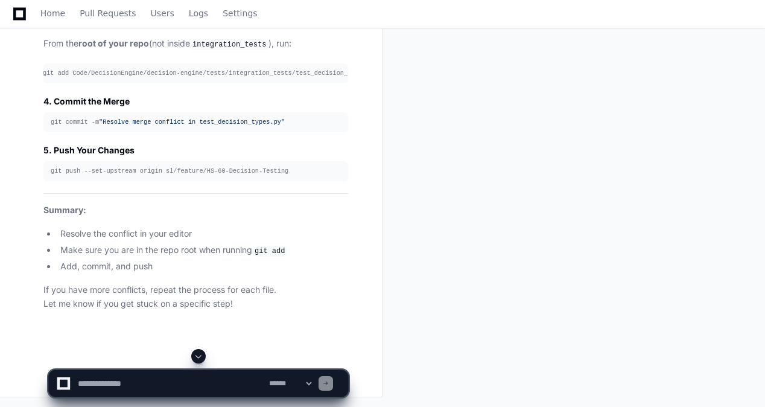
click at [205, 373] on textarea at bounding box center [170, 383] width 191 height 27
paste textarea "**********"
type textarea "**********"
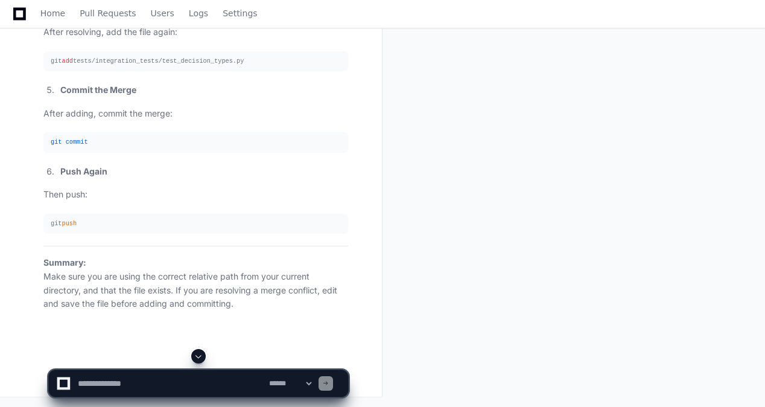
scroll to position [12383, 0]
click at [346, 169] on li "Push Again" at bounding box center [203, 172] width 292 height 14
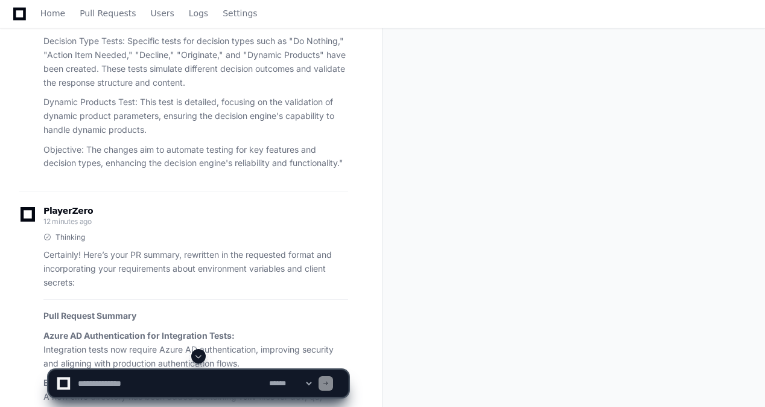
scroll to position [6488, 0]
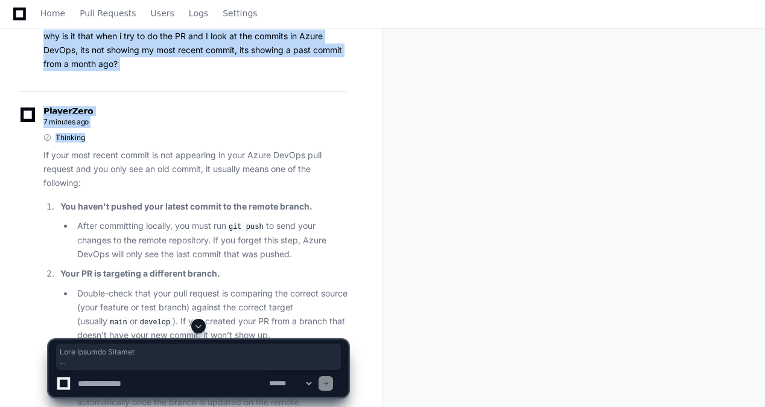
scroll to position [7026, 0]
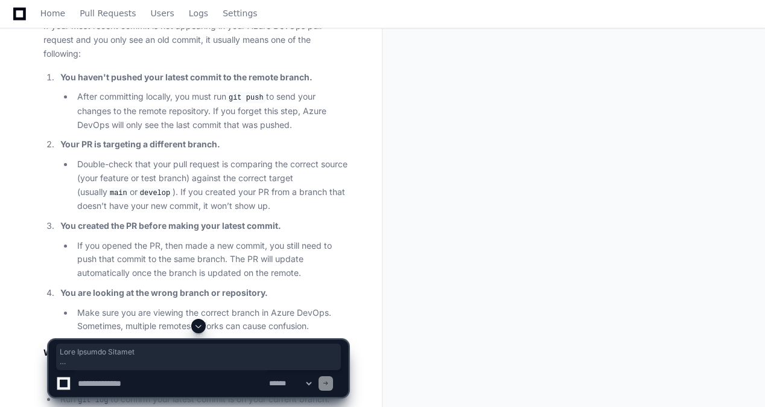
drag, startPoint x: 45, startPoint y: 82, endPoint x: 283, endPoint y: 145, distance: 246.0
copy article "Lore Ipsumdo Sitamet Conse AD Elitseddoeiusm tem Incididuntu Labor: Etdoloremag…"
